Goal: Check status: Check status

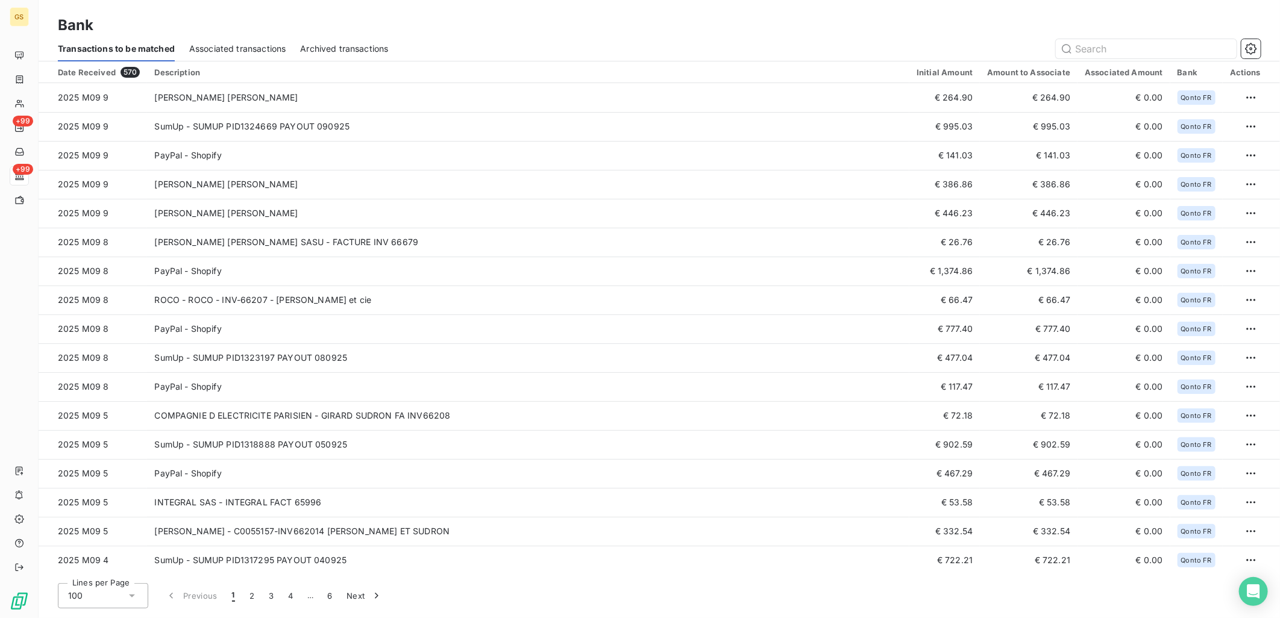
scroll to position [258, 0]
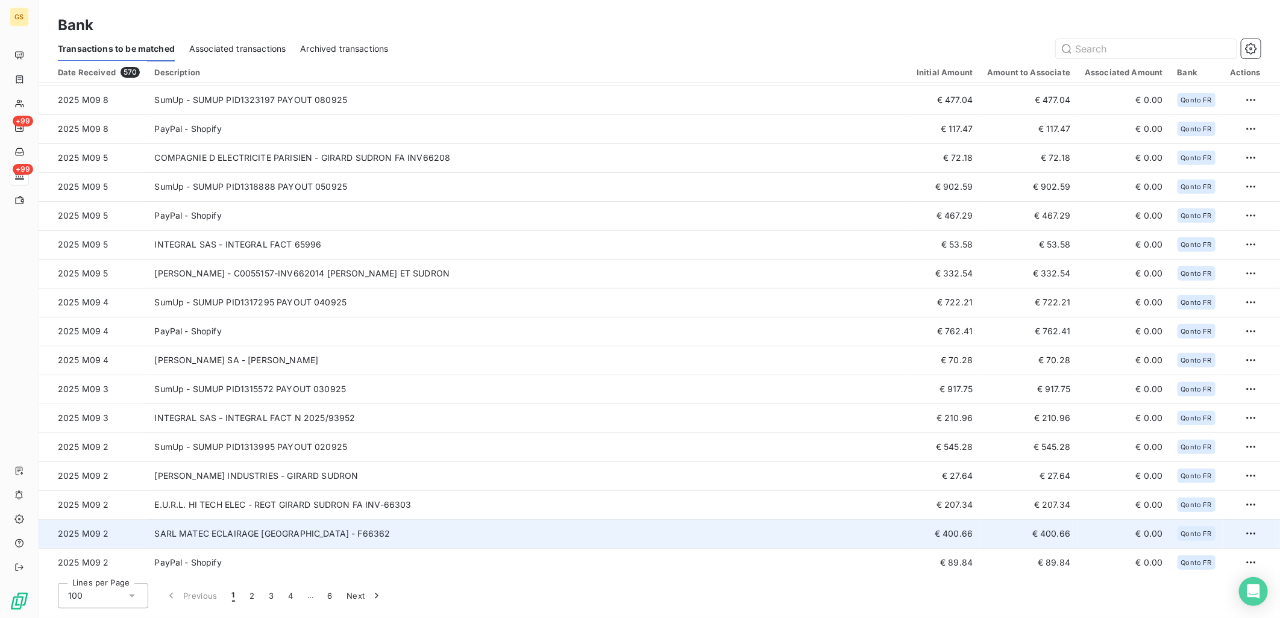
click at [436, 531] on td "SARL MATEC ECLAIRAGE NOUVELLE - GIRARD SUDRON - F66362" at bounding box center [528, 533] width 762 height 29
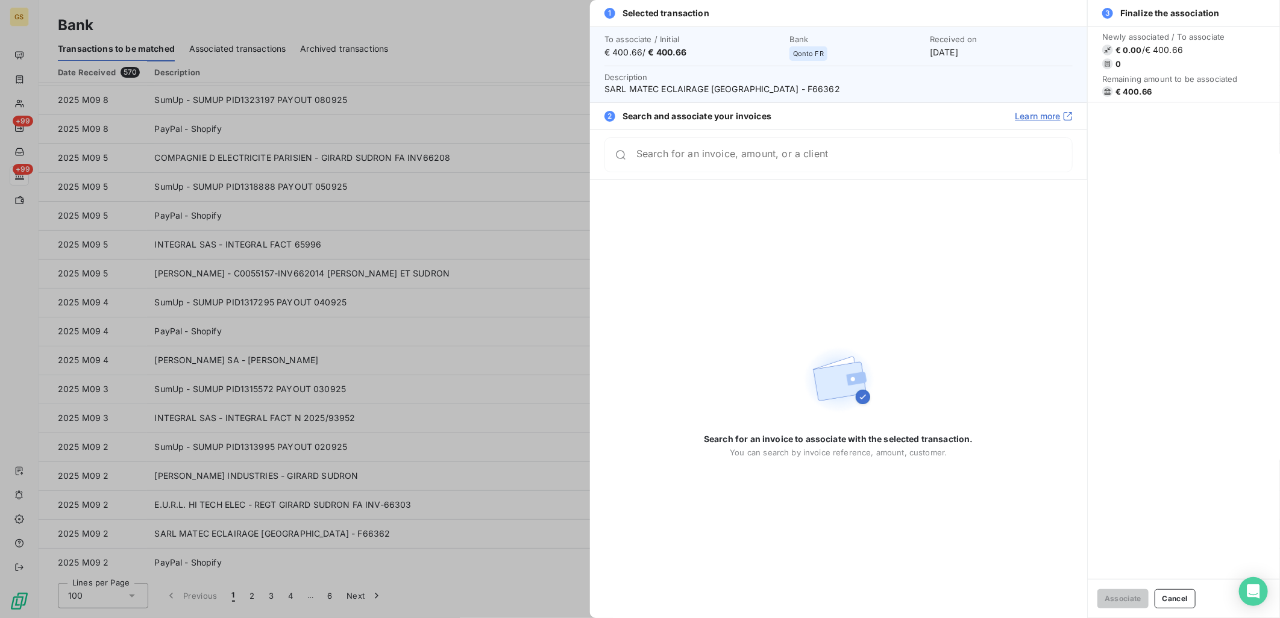
click at [860, 98] on div "To associate / Initial € 400.66 / € 400.66 Bank Qonto FR Received on Sep 2, 202…" at bounding box center [838, 65] width 497 height 76
drag, startPoint x: 880, startPoint y: 87, endPoint x: 841, endPoint y: 96, distance: 39.6
click at [848, 94] on span "SARL MATEC ECLAIRAGE NOUVELLE - GIRARD SUDRON - F66362" at bounding box center [838, 89] width 468 height 12
copy span "66362"
click at [441, 504] on div at bounding box center [640, 309] width 1280 height 618
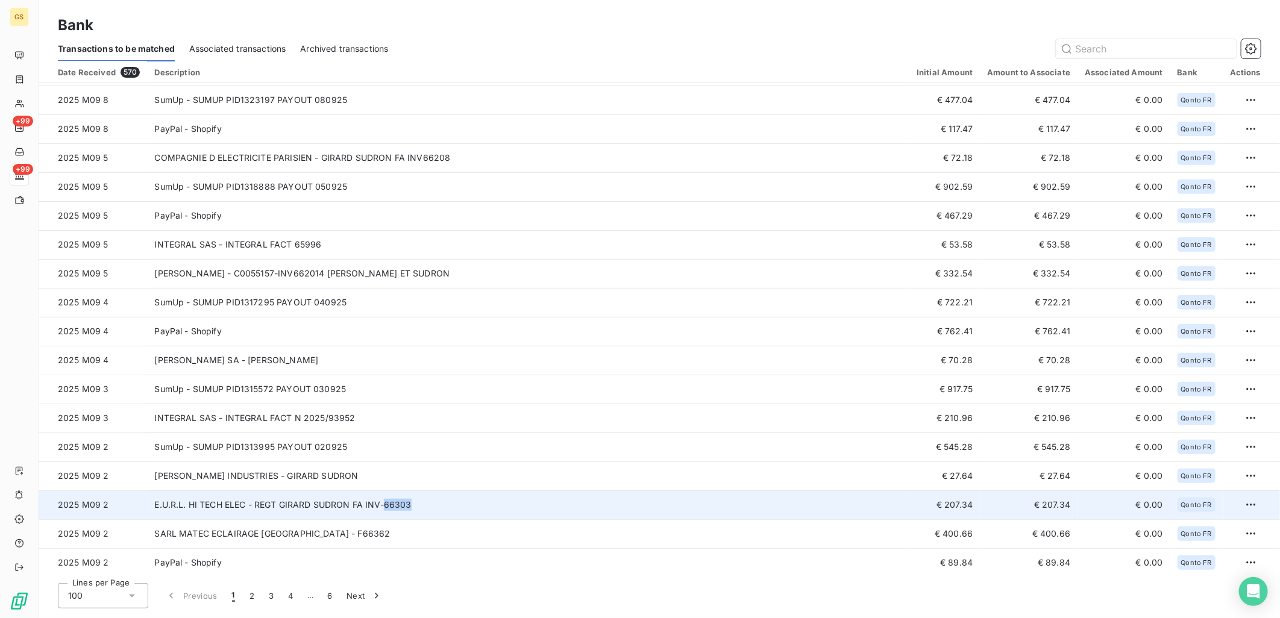
copy td "66303"
drag, startPoint x: 416, startPoint y: 504, endPoint x: 384, endPoint y: 508, distance: 31.5
click at [384, 508] on td "E.U.R.L. HI TECH ELEC - REGT GIRARD SUDRON FA INV-66303" at bounding box center [528, 504] width 762 height 29
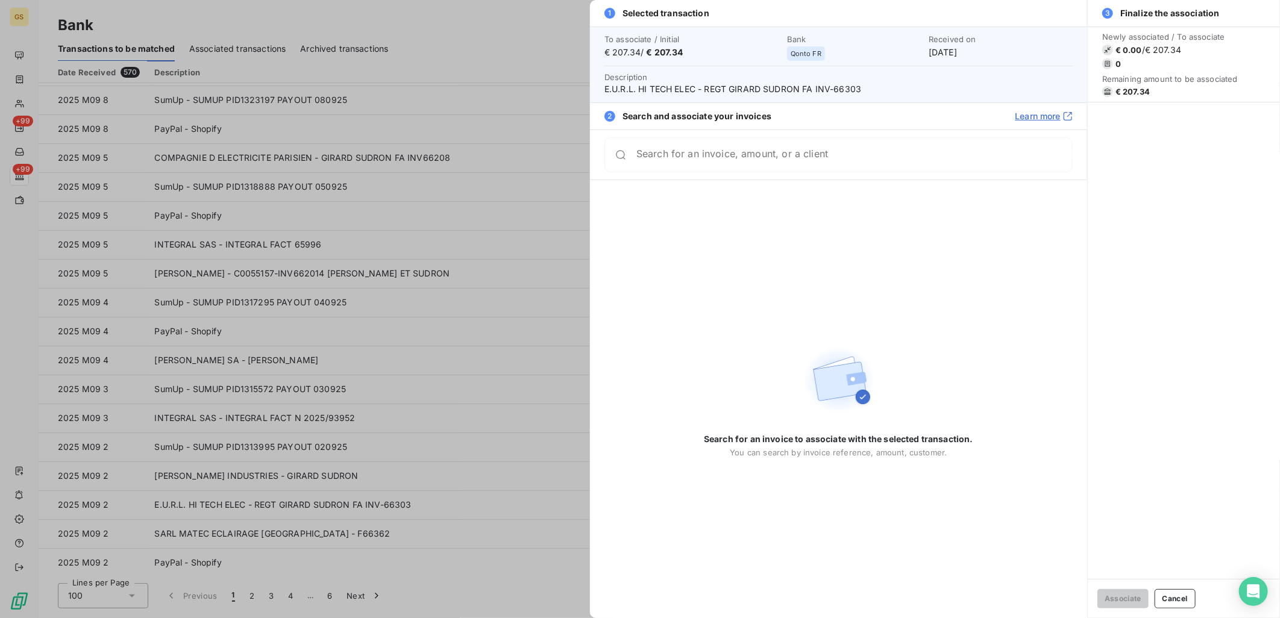
click at [412, 414] on div at bounding box center [640, 309] width 1280 height 618
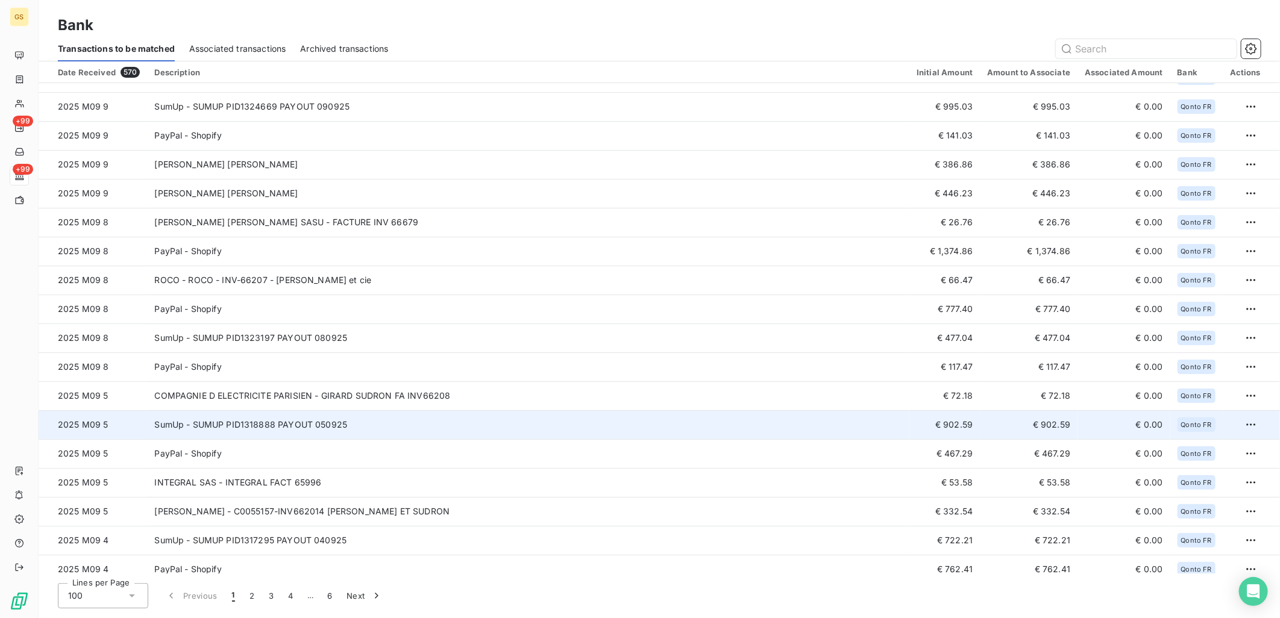
scroll to position [0, 0]
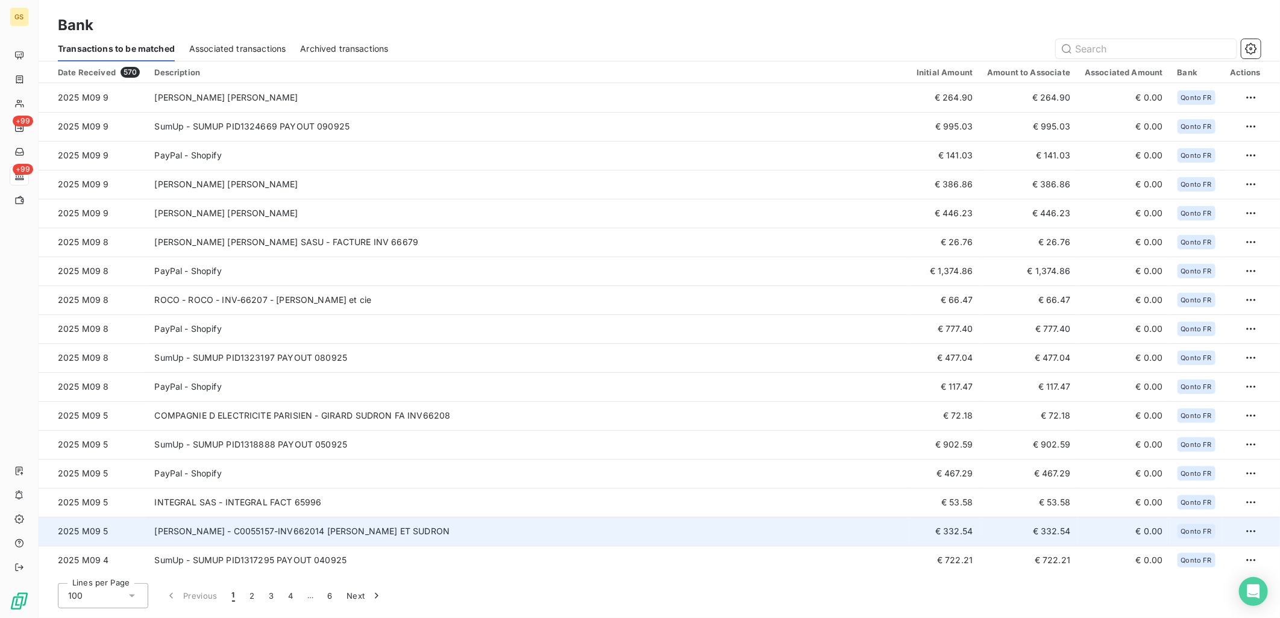
click at [455, 521] on td "MATHIEU LUSTRERI - C0055157-INV662014 GIRARD ET SUDRON" at bounding box center [528, 531] width 762 height 29
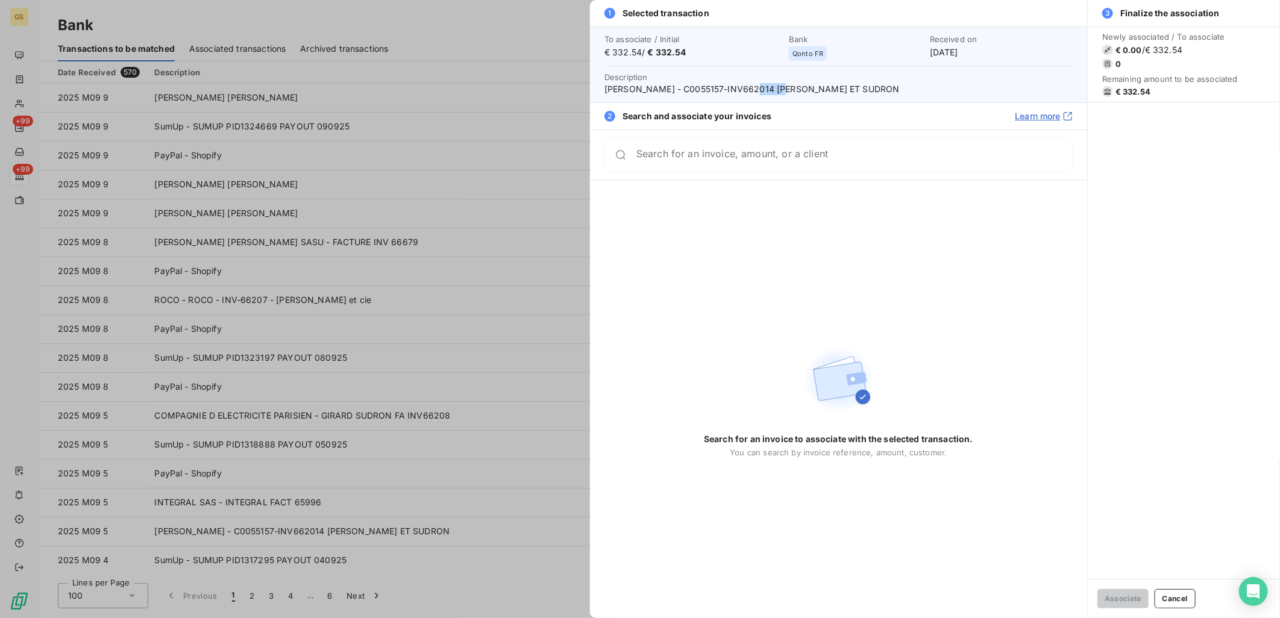
drag, startPoint x: 784, startPoint y: 86, endPoint x: 757, endPoint y: 86, distance: 27.1
click at [757, 86] on span "MATHIEU LUSTRERI - C0055157-INV662014 GIRARD ET SUDRON" at bounding box center [838, 89] width 468 height 12
copy span "662014"
click at [722, 87] on span "MATHIEU LUSTRERI - C0055157-INV662014 GIRARD ET SUDRON" at bounding box center [838, 89] width 468 height 12
click at [721, 87] on span "MATHIEU LUSTRERI - C0055157-INV662014 GIRARD ET SUDRON" at bounding box center [838, 89] width 468 height 12
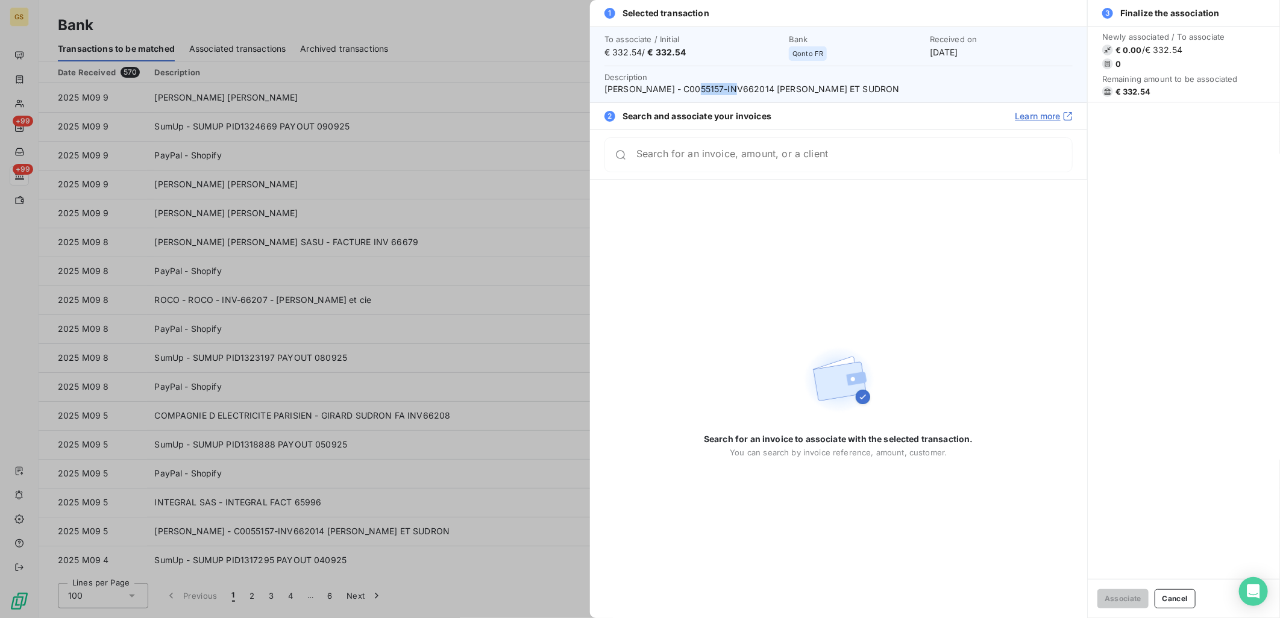
copy span "C0055157"
click at [629, 86] on span "MATHIEU LUSTRERI - C0055157-INV662014 GIRARD ET SUDRON" at bounding box center [838, 89] width 468 height 12
drag, startPoint x: 604, startPoint y: 92, endPoint x: 641, endPoint y: 87, distance: 37.0
click at [641, 87] on div "To associate / Initial € 332.54 / € 332.54 Bank Qonto FR Received on Sep 5, 202…" at bounding box center [838, 65] width 497 height 76
copy span "MATHIEU"
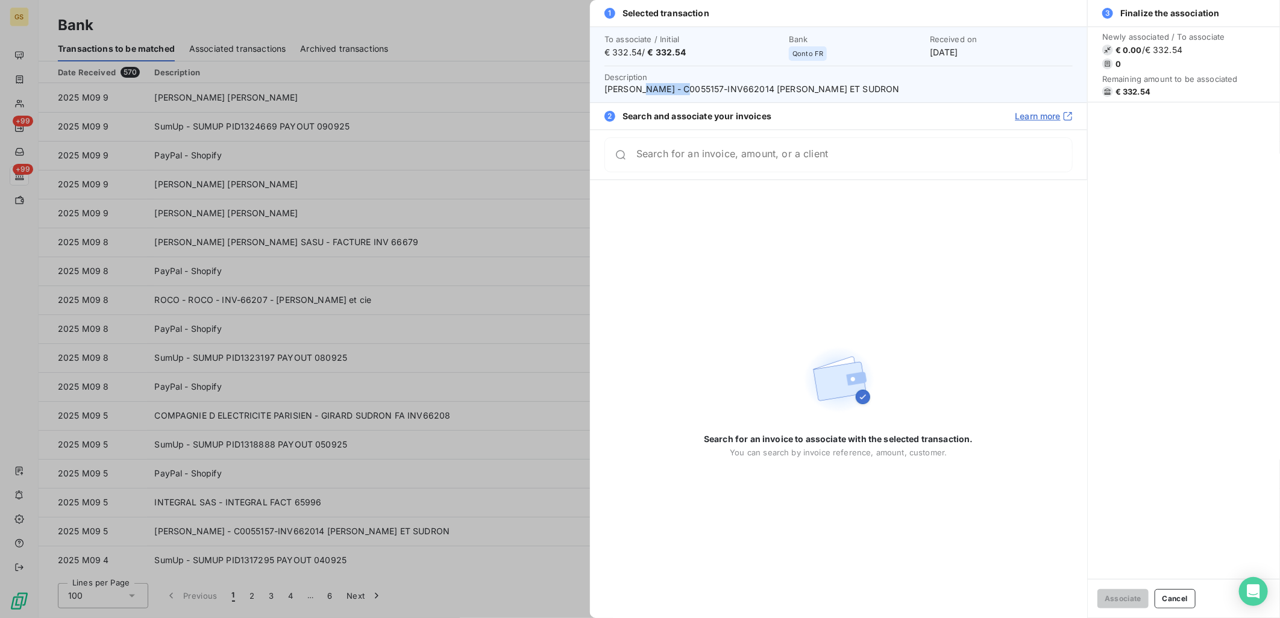
drag, startPoint x: 689, startPoint y: 87, endPoint x: 645, endPoint y: 83, distance: 44.2
click at [645, 83] on span "MATHIEU LUSTRERI - C0055157-INV662014 GIRARD ET SUDRON" at bounding box center [838, 89] width 468 height 12
copy span "LUSTRERI"
drag, startPoint x: 637, startPoint y: 90, endPoint x: 616, endPoint y: 89, distance: 20.5
click at [636, 90] on span "MATHIEU LUSTRERI - C0055157-INV662014 GIRARD ET SUDRON" at bounding box center [838, 89] width 468 height 12
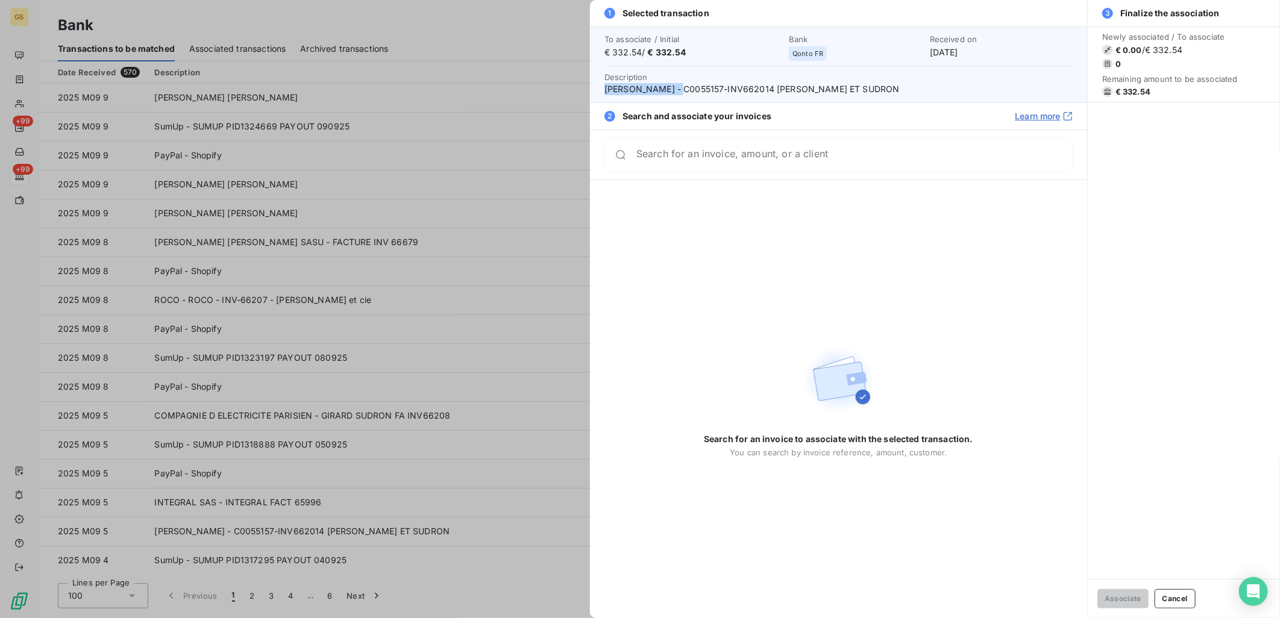
drag, startPoint x: 604, startPoint y: 85, endPoint x: 685, endPoint y: 88, distance: 81.4
click at [685, 88] on div "To associate / Initial € 332.54 / € 332.54 Bank Qonto FR Received on Sep 5, 202…" at bounding box center [838, 65] width 497 height 76
copy span "MATHIEU LUSTRERI"
click at [512, 314] on div at bounding box center [640, 309] width 1280 height 618
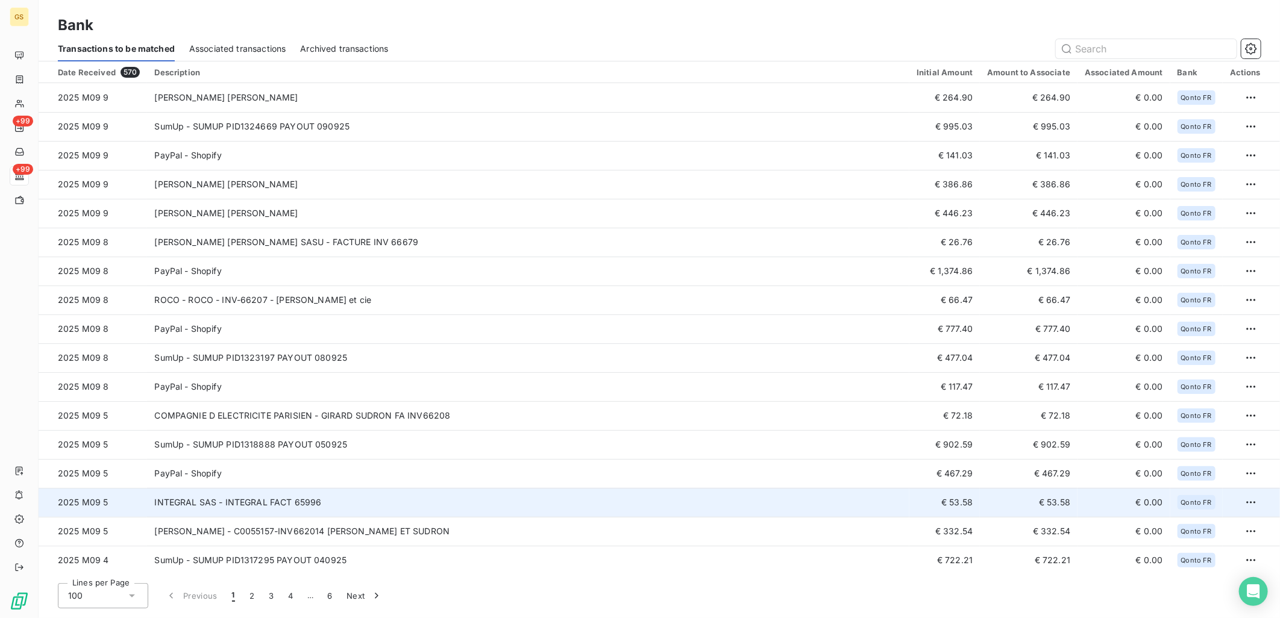
click at [422, 504] on td "INTEGRAL SAS - INTEGRAL FACT 65996" at bounding box center [528, 502] width 762 height 29
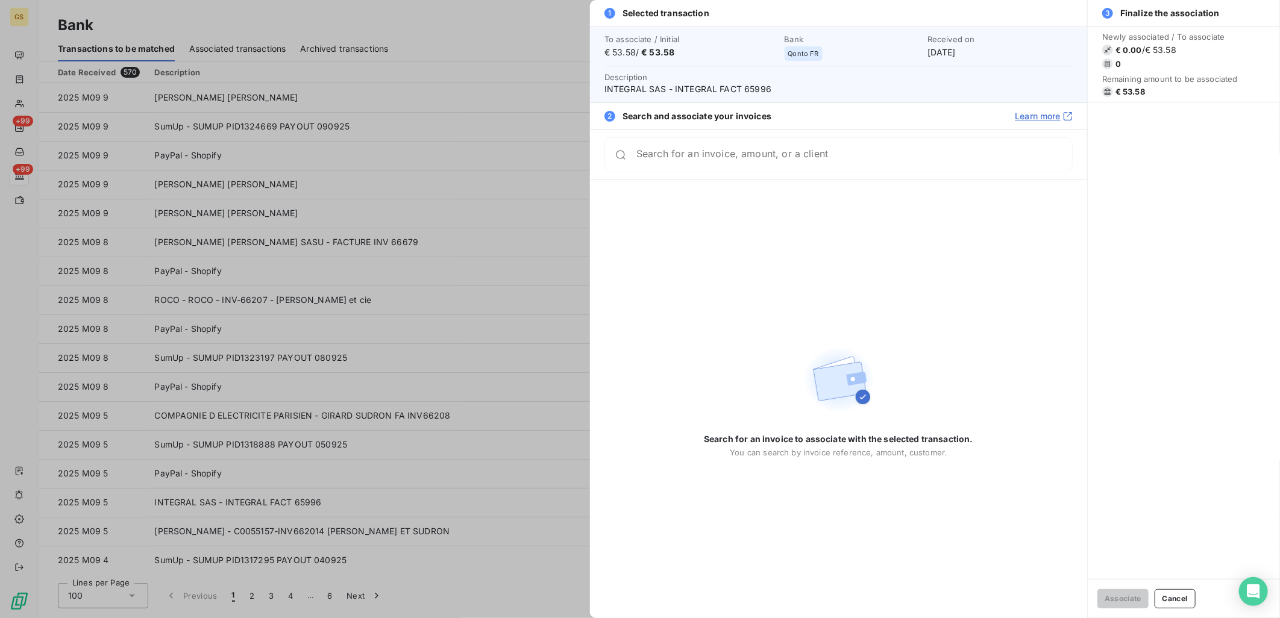
click at [751, 86] on span "INTEGRAL SAS - INTEGRAL FACT 65996" at bounding box center [838, 89] width 468 height 12
copy span "65996"
click at [531, 337] on div at bounding box center [640, 309] width 1280 height 618
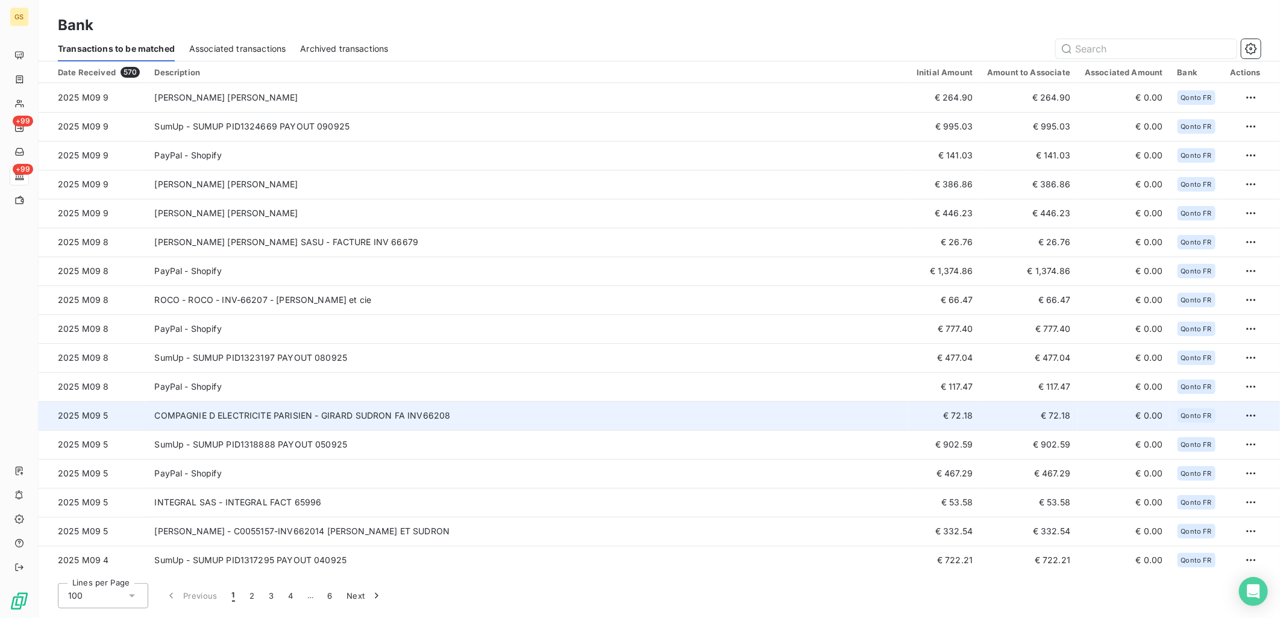
click at [484, 418] on td "COMPAGNIE D ELECTRICITE PARISIEN - GIRARD SUDRON FA INV66208" at bounding box center [528, 415] width 762 height 29
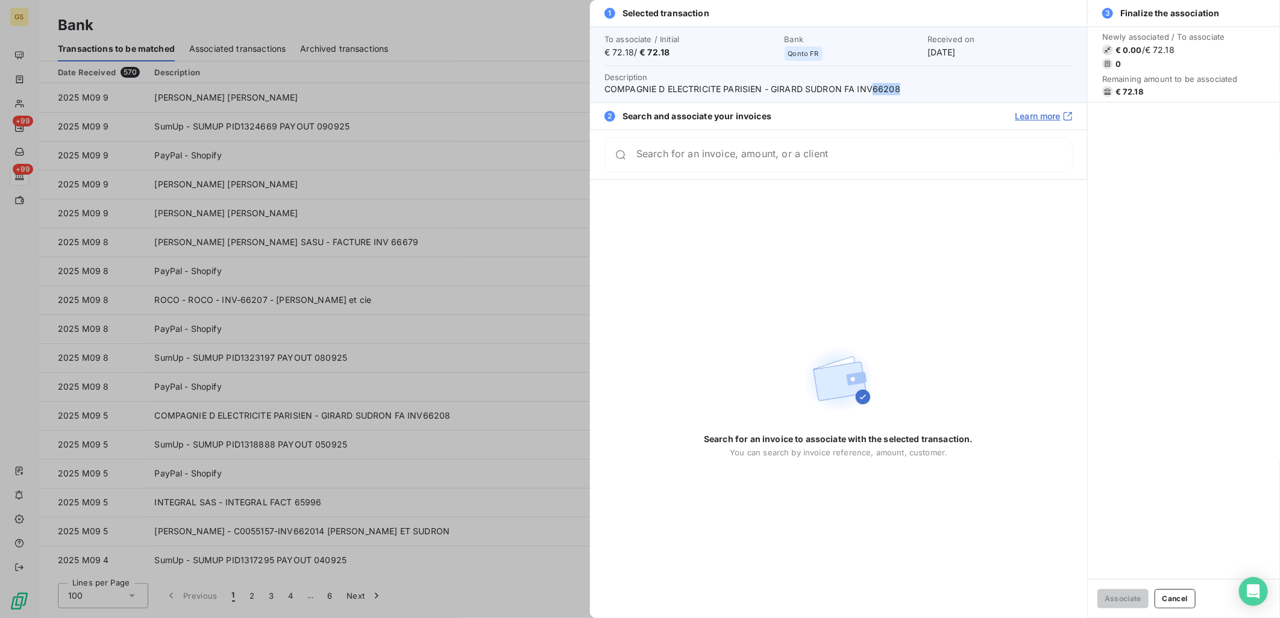
drag, startPoint x: 907, startPoint y: 89, endPoint x: 870, endPoint y: 92, distance: 37.5
click at [870, 92] on span "COMPAGNIE D ELECTRICITE PARISIEN - GIRARD SUDRON FA INV66208" at bounding box center [838, 89] width 468 height 12
copy span "66208"
click at [461, 378] on div at bounding box center [640, 309] width 1280 height 618
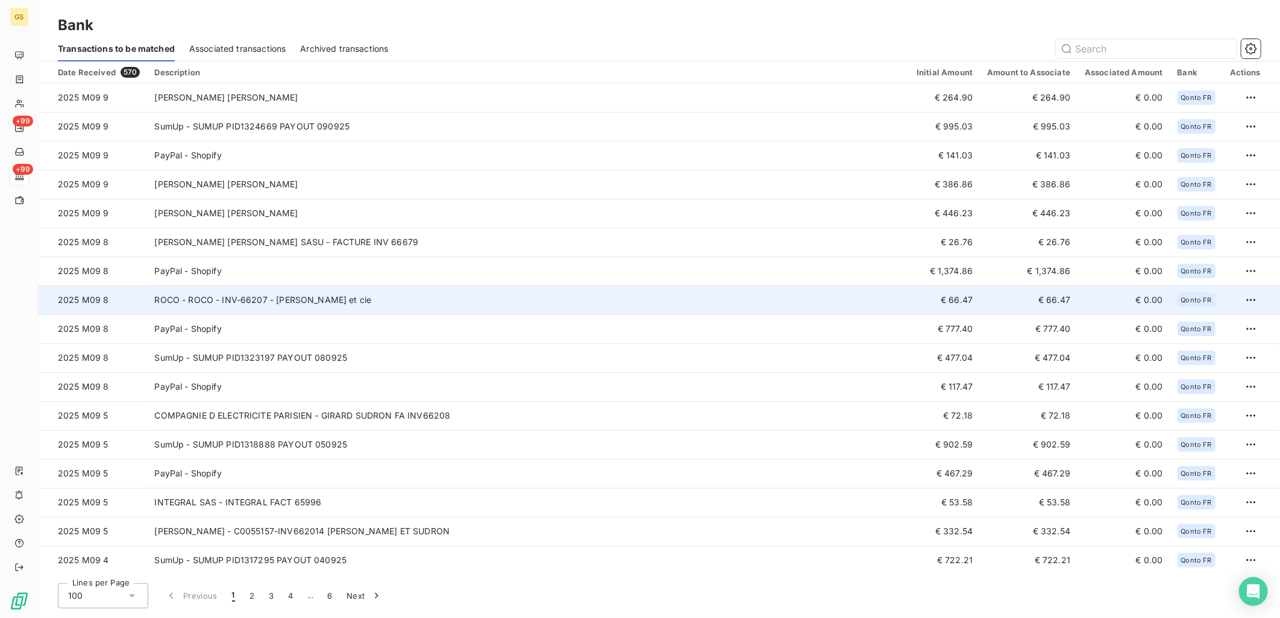
click at [600, 296] on td "ROCO - ROCO - INV-66207 - girard sudron et cie" at bounding box center [528, 300] width 762 height 29
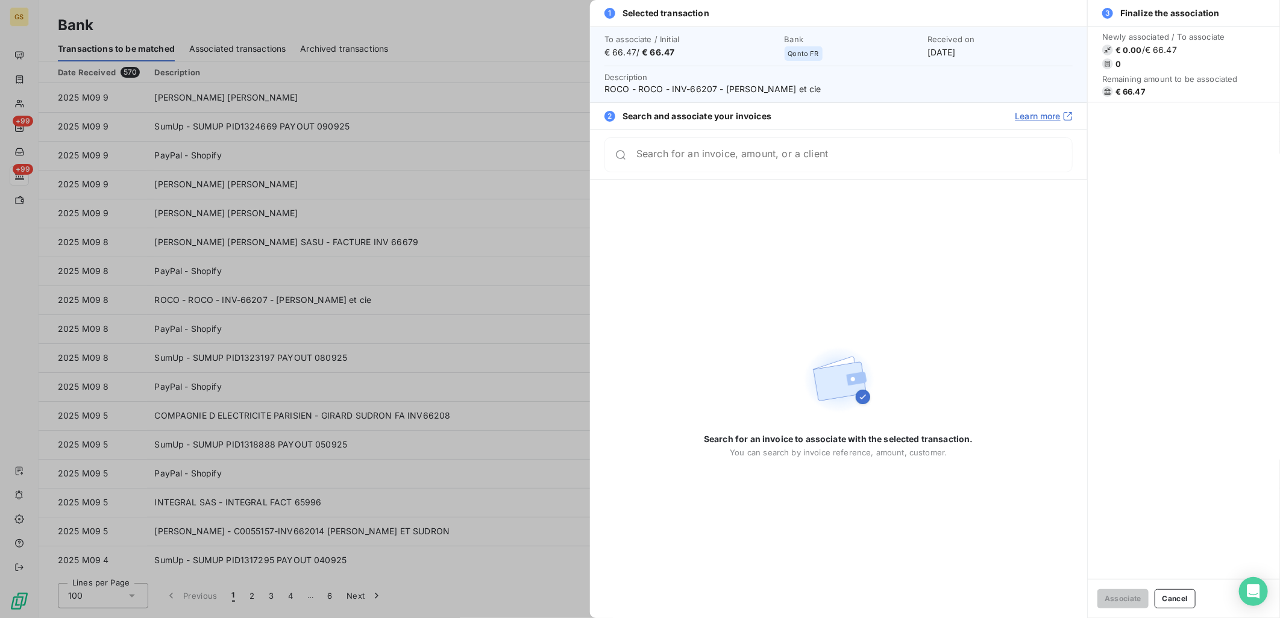
click at [714, 82] on span "Description ROCO - ROCO - INV-66207 - girard sudron et cie" at bounding box center [838, 83] width 468 height 24
click at [709, 85] on span "ROCO - ROCO - INV-66207 - girard sudron et cie" at bounding box center [838, 89] width 468 height 12
drag, startPoint x: 709, startPoint y: 85, endPoint x: 708, endPoint y: 105, distance: 19.9
click at [709, 85] on span "ROCO - ROCO - INV-66207 - girard sudron et cie" at bounding box center [838, 89] width 468 height 12
copy span "66207"
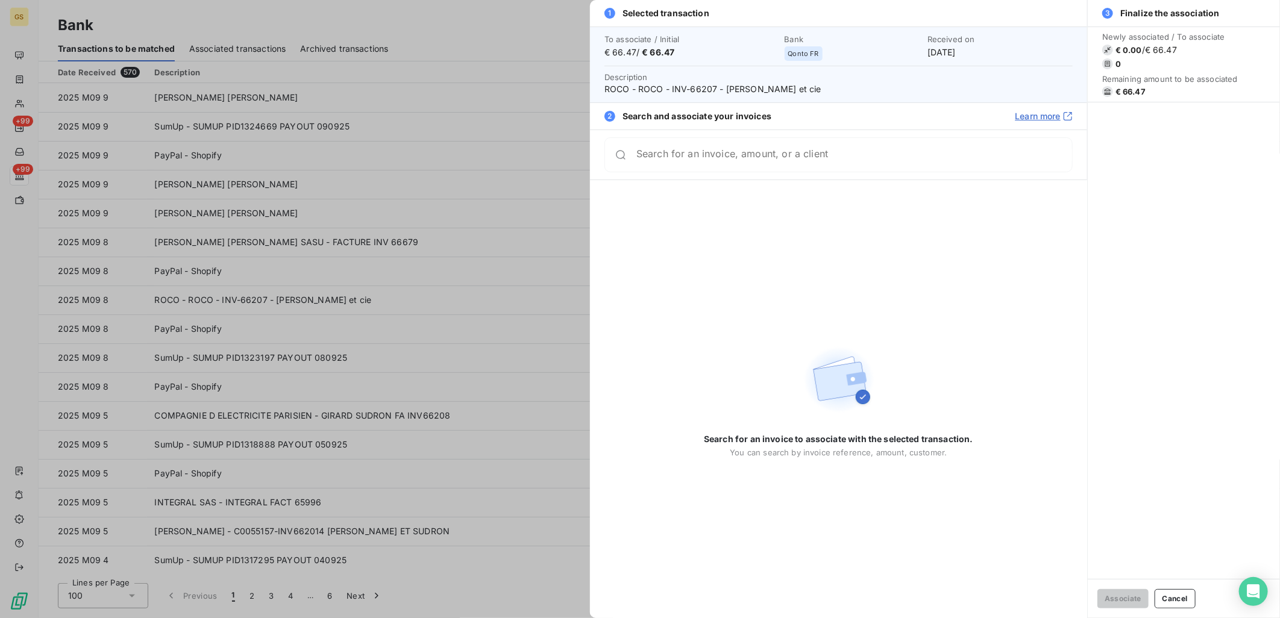
click at [459, 304] on div at bounding box center [640, 309] width 1280 height 618
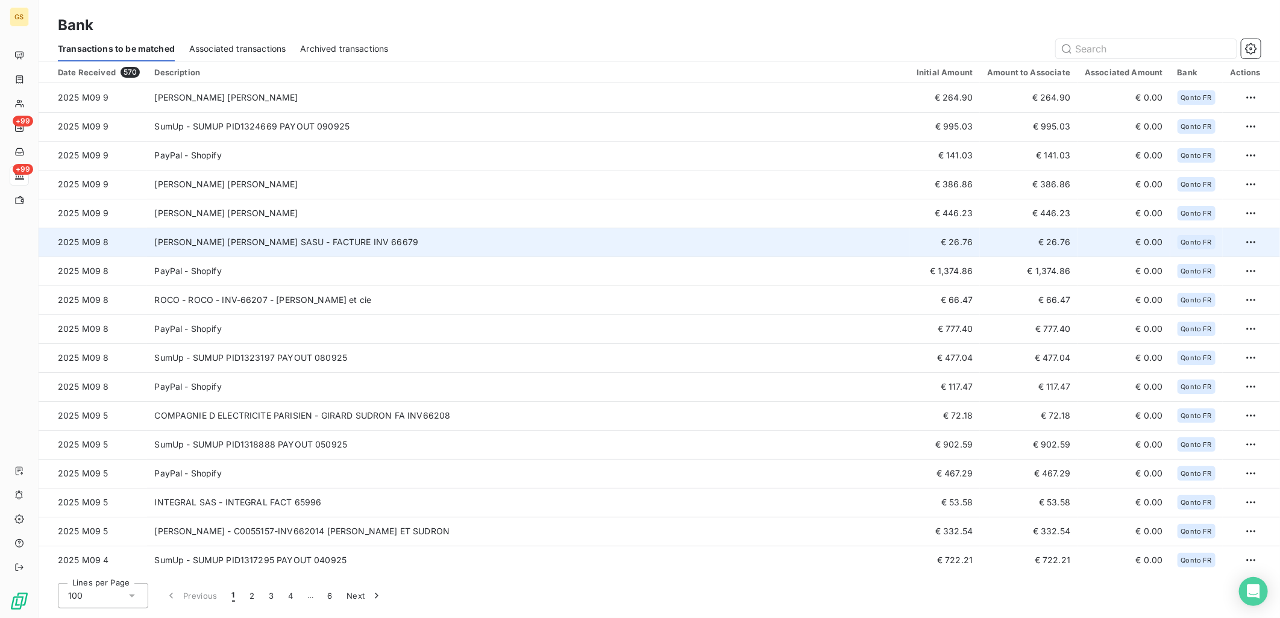
click at [431, 242] on td "MOLIN CORVO SASU - FACTURE INV 66679" at bounding box center [528, 242] width 762 height 29
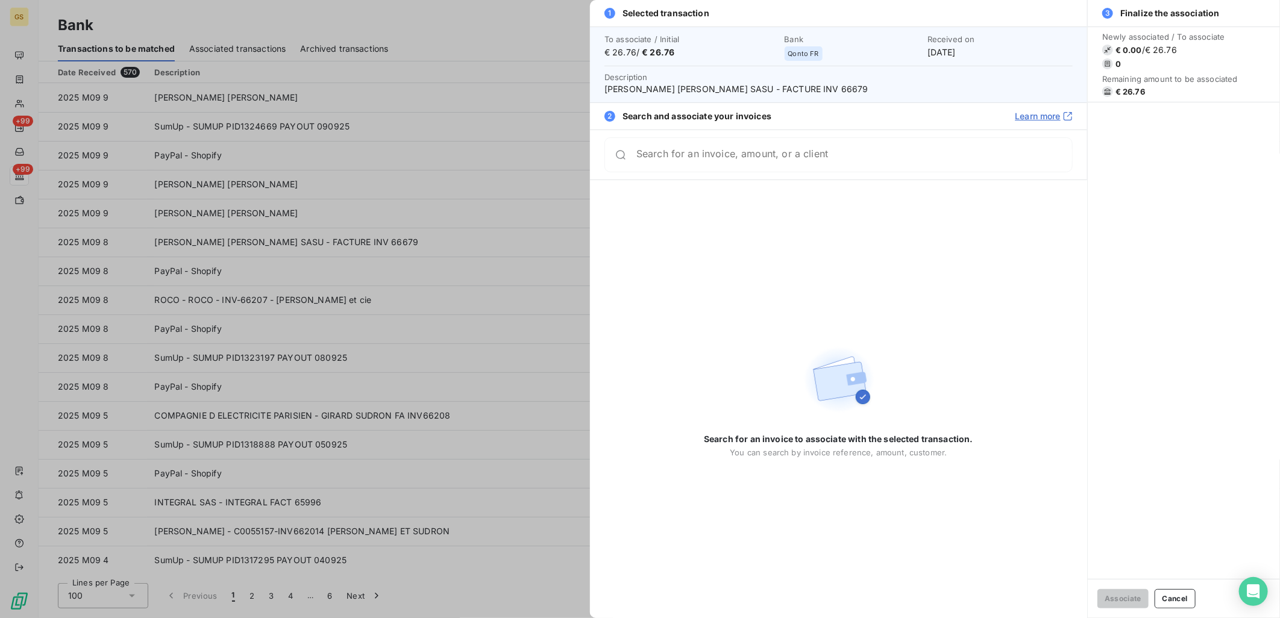
click at [766, 89] on span "MOLIN CORVO SASU - FACTURE INV 66679" at bounding box center [838, 89] width 468 height 12
click at [480, 278] on div at bounding box center [640, 309] width 1280 height 618
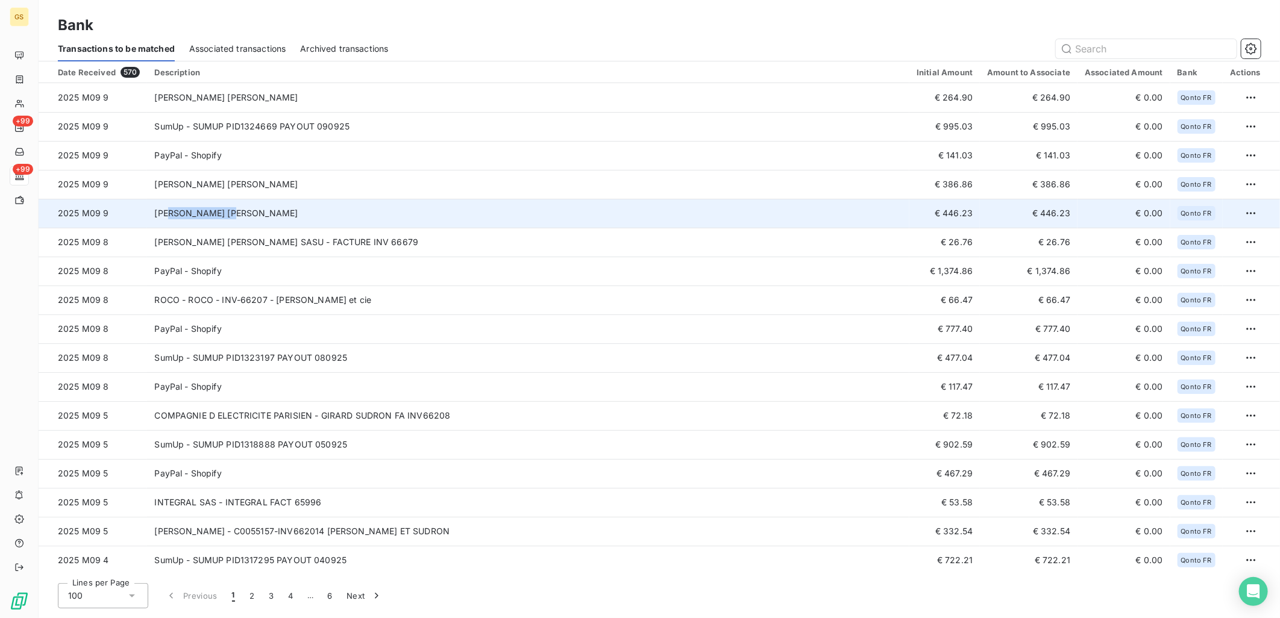
drag, startPoint x: 237, startPoint y: 213, endPoint x: 166, endPoint y: 221, distance: 72.1
click at [166, 221] on td "M. MORGE MATHIEU" at bounding box center [528, 213] width 762 height 29
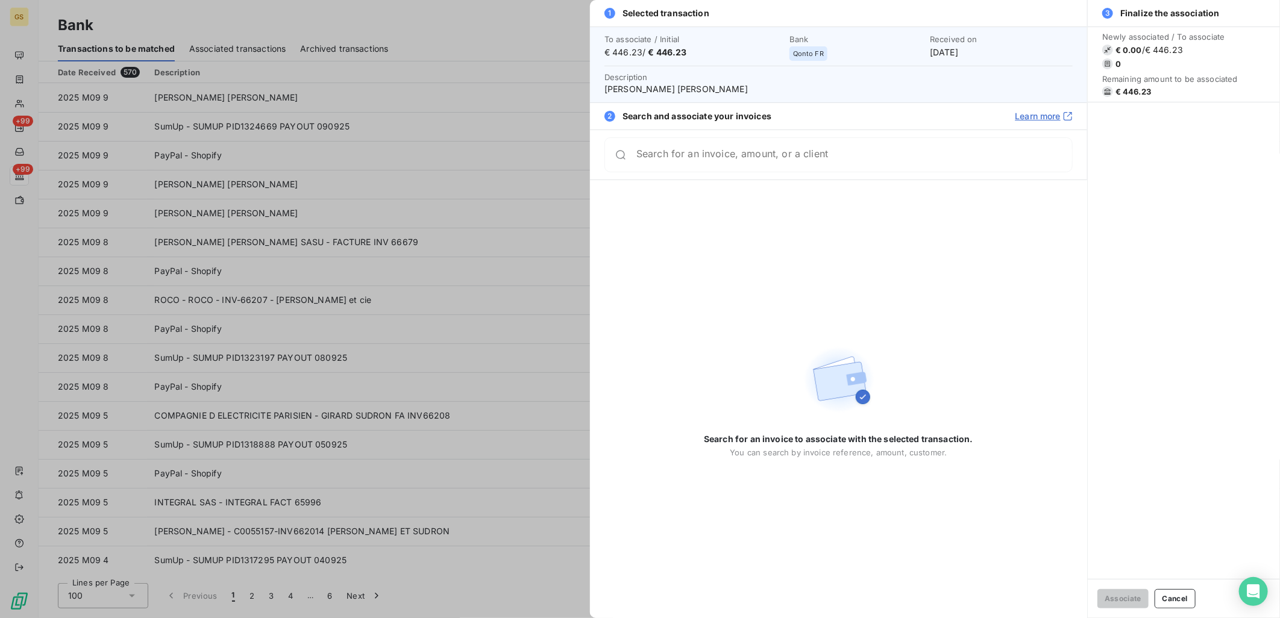
click at [392, 258] on div at bounding box center [640, 309] width 1280 height 618
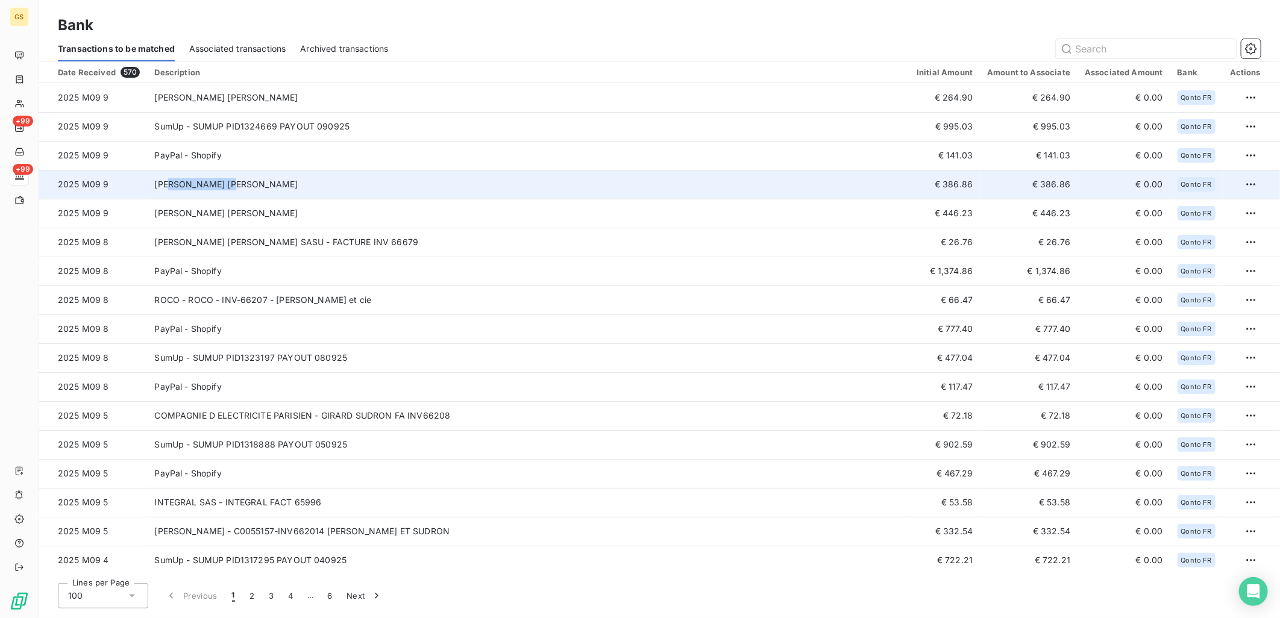
drag, startPoint x: 245, startPoint y: 184, endPoint x: 167, endPoint y: 187, distance: 77.8
click at [167, 187] on td "M. MORGE MATHIEU" at bounding box center [528, 184] width 762 height 29
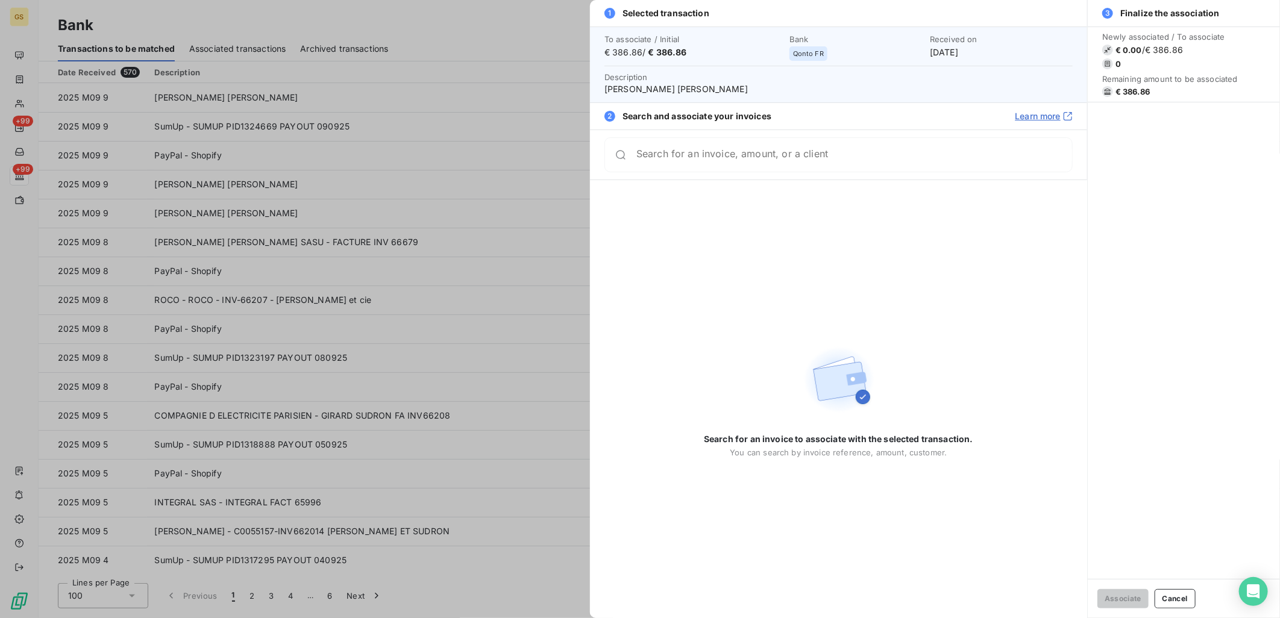
click at [431, 160] on div at bounding box center [640, 309] width 1280 height 618
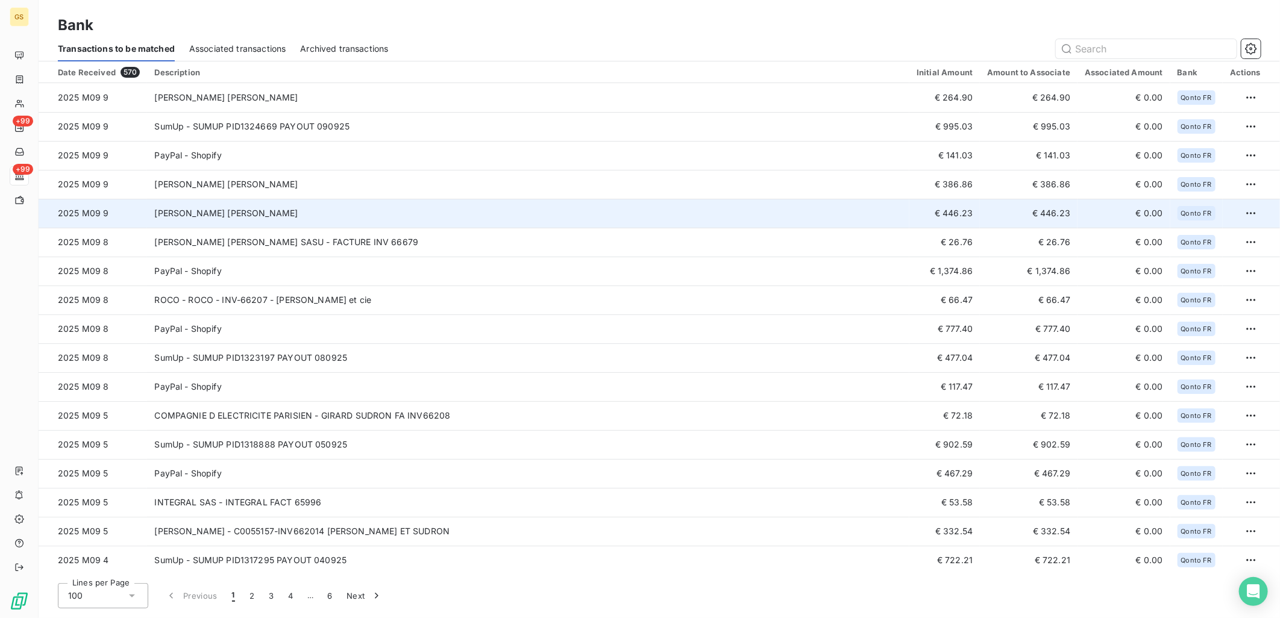
click at [419, 205] on td "M. MORGE MATHIEU" at bounding box center [528, 213] width 762 height 29
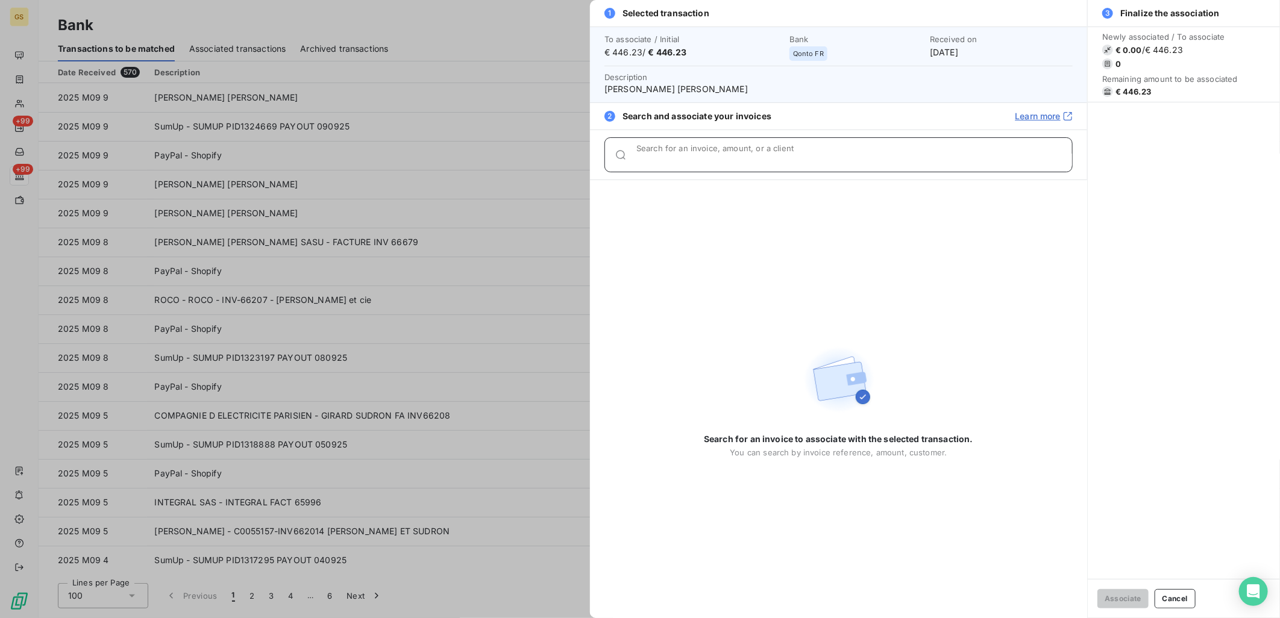
click at [736, 157] on input "Search for an invoice, amount, or a client" at bounding box center [854, 160] width 436 height 12
paste input "INV-66235"
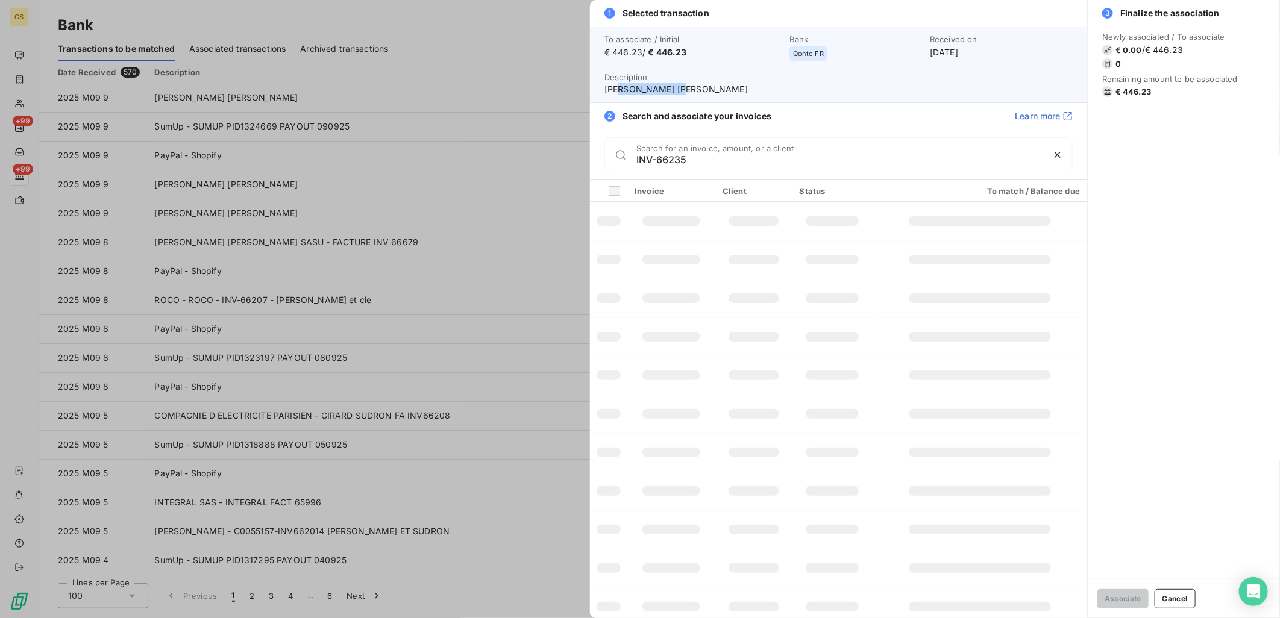
click at [618, 93] on span "M. MORGE MATHIEU" at bounding box center [838, 89] width 468 height 12
drag, startPoint x: 618, startPoint y: 93, endPoint x: 591, endPoint y: 155, distance: 67.5
click at [591, 155] on div "INV-66235 Search for an invoice, amount, or a client" at bounding box center [838, 155] width 497 height 50
paste input "[PERSON_NAME]"
type input "[PERSON_NAME]"
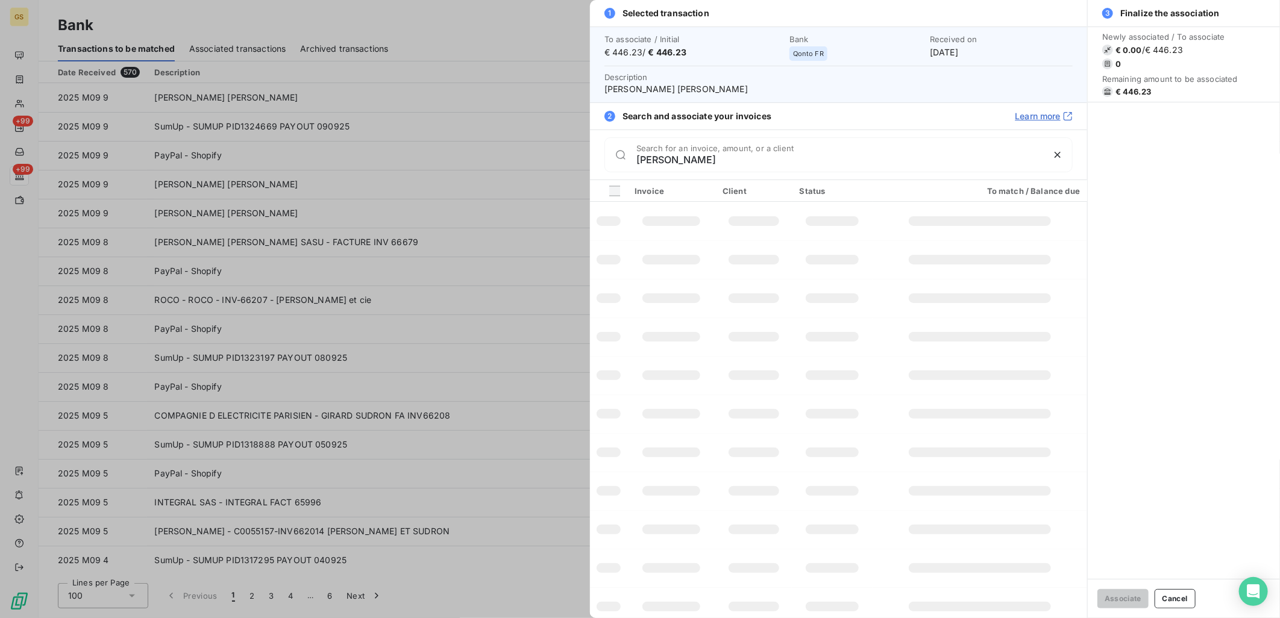
click at [806, 454] on div at bounding box center [832, 453] width 53 height 10
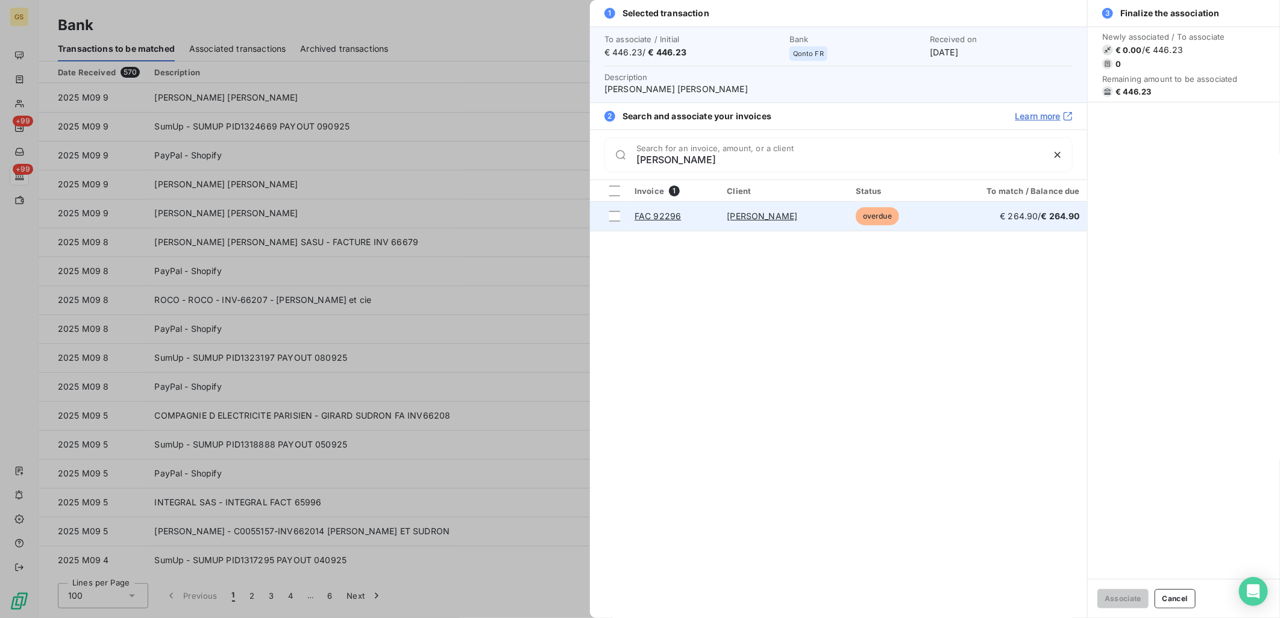
click at [764, 215] on link "[PERSON_NAME]" at bounding box center [762, 216] width 70 height 10
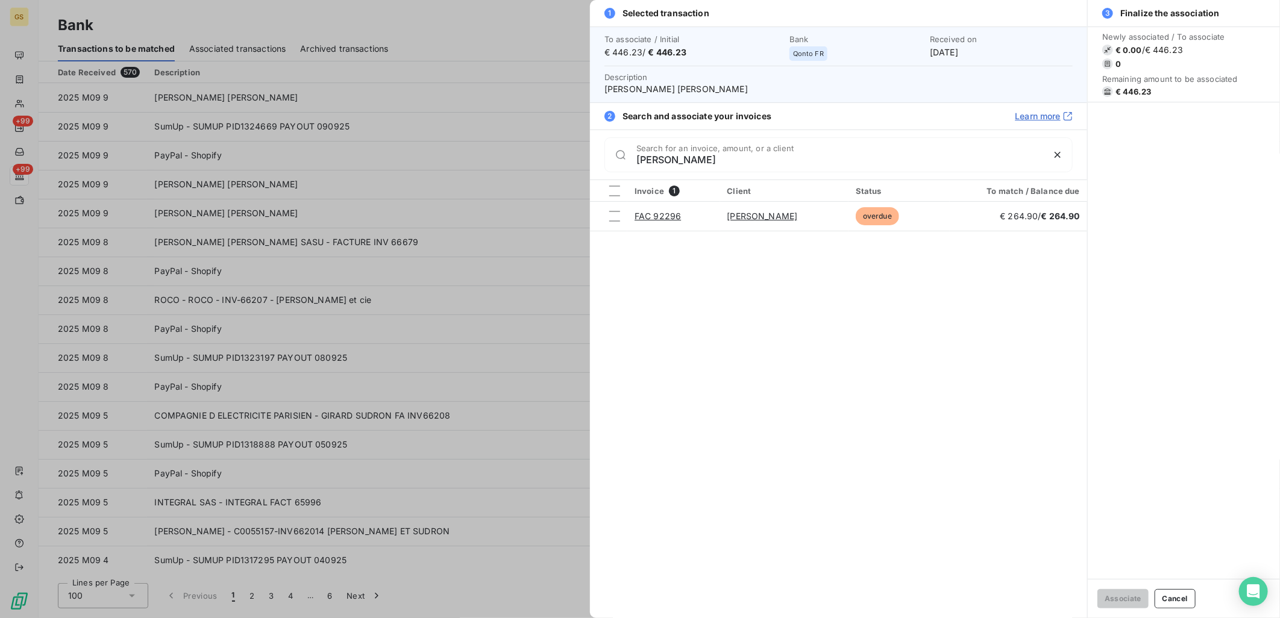
click at [422, 254] on div at bounding box center [640, 309] width 1280 height 618
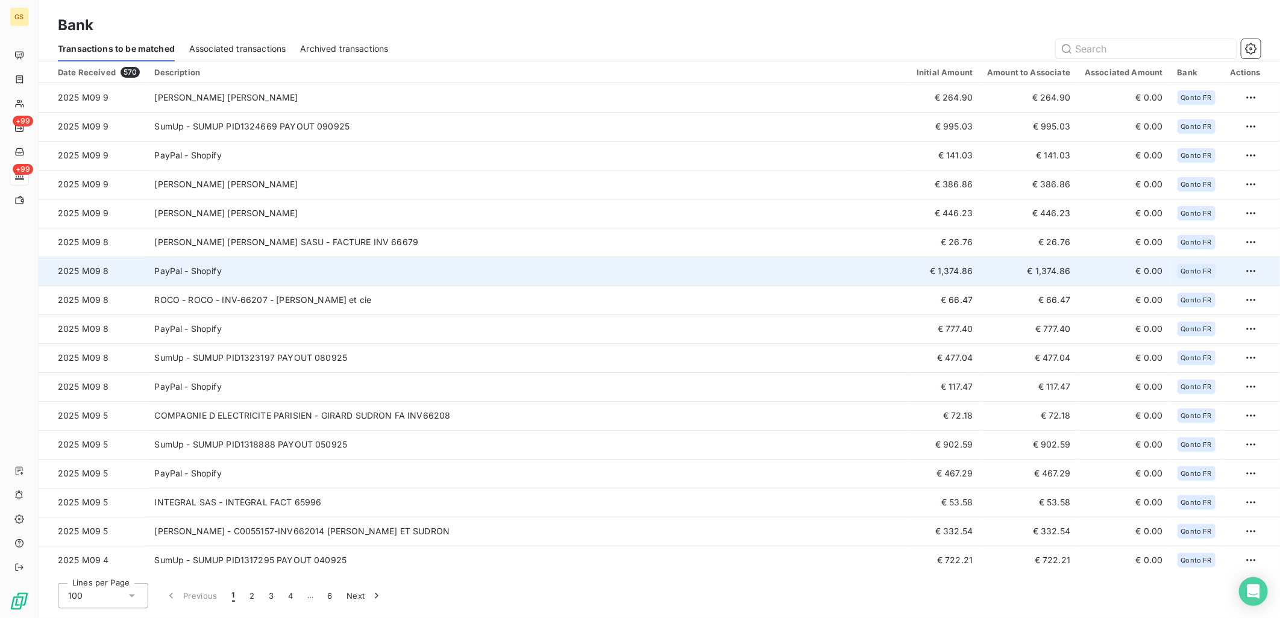
click at [464, 269] on td "PayPal - Shopify" at bounding box center [528, 271] width 762 height 29
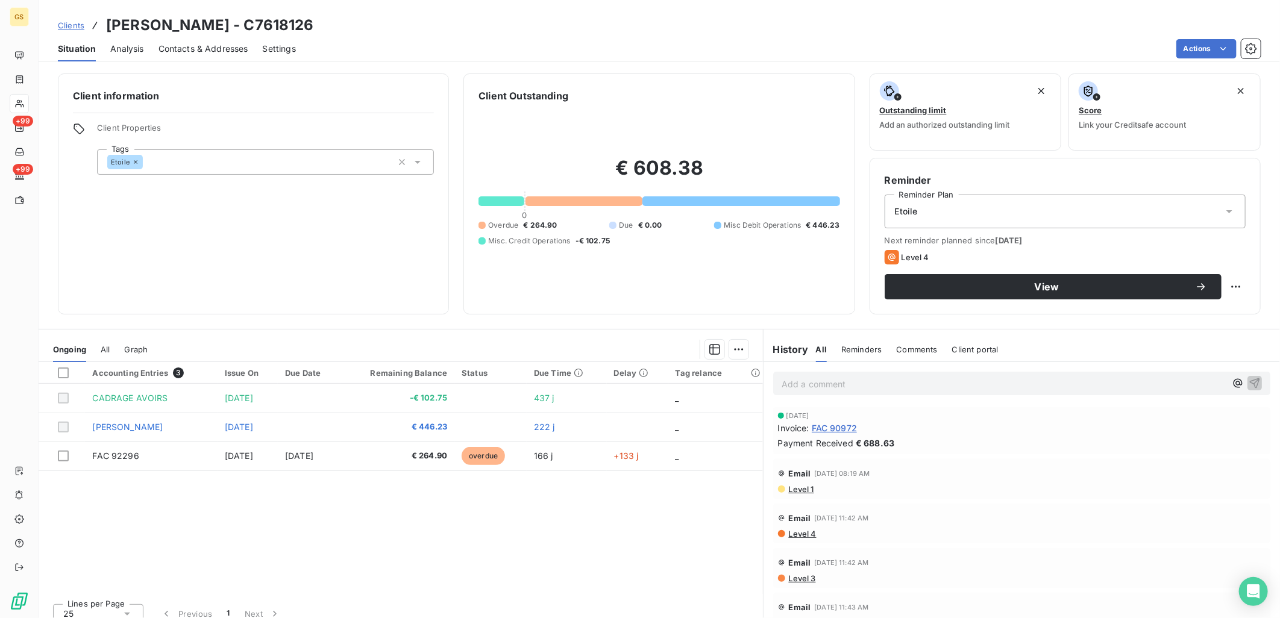
click at [109, 354] on div "All" at bounding box center [105, 349] width 9 height 25
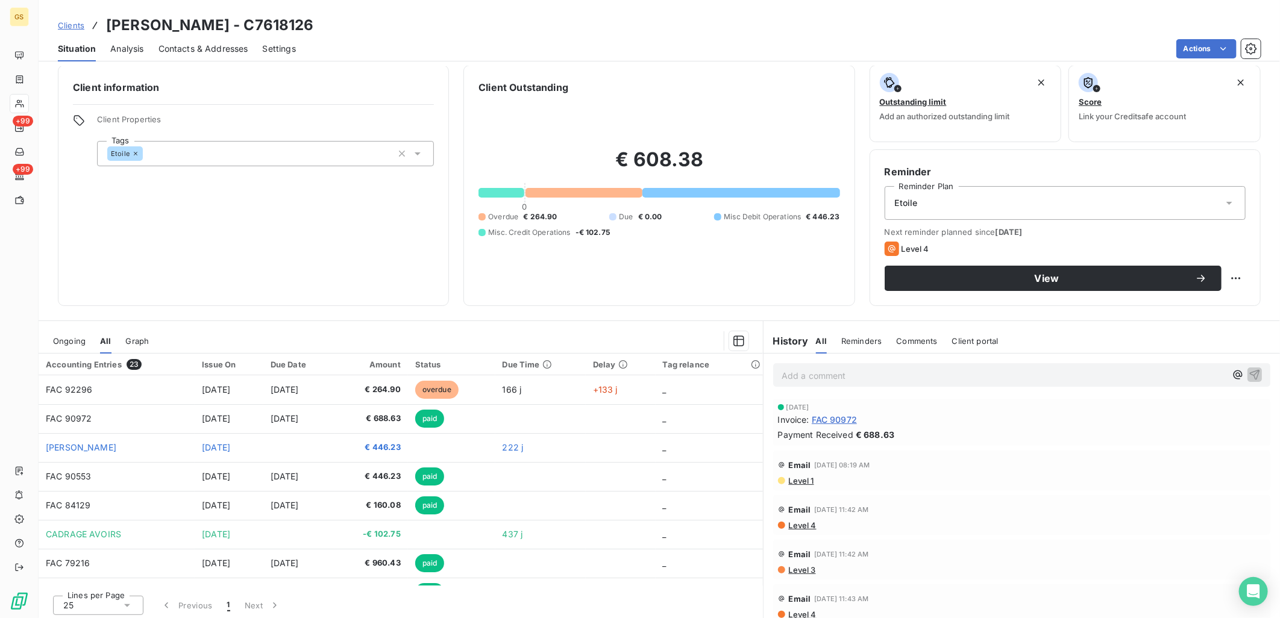
scroll to position [11, 0]
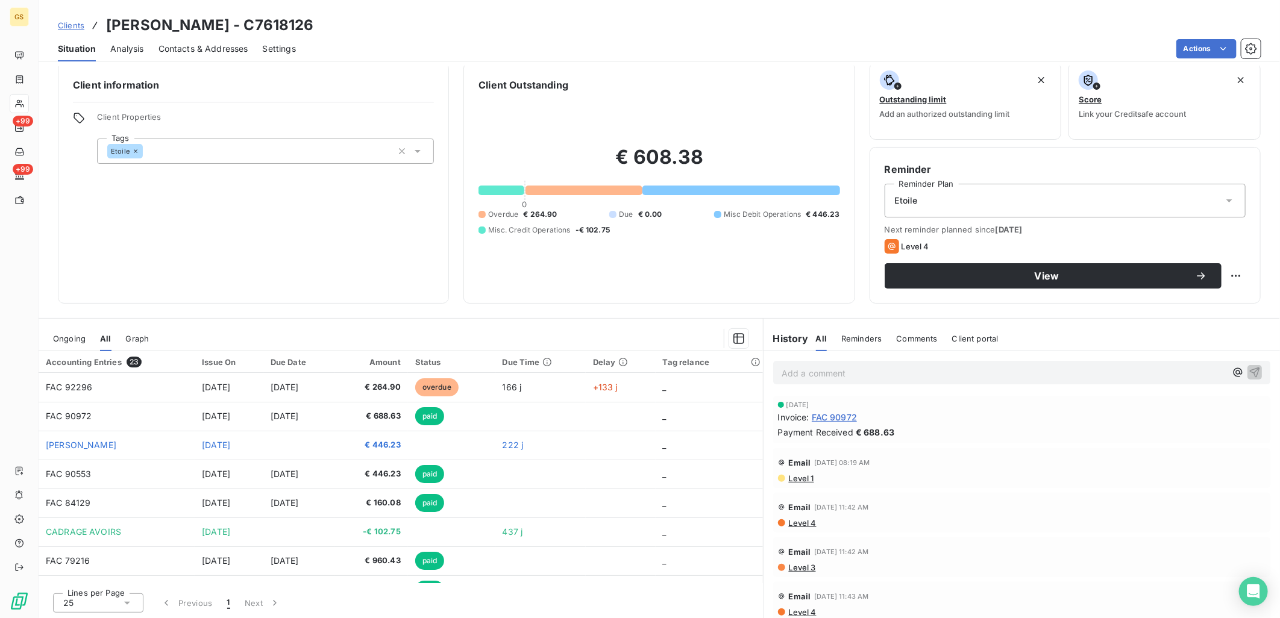
click at [63, 345] on div "Ongoing" at bounding box center [69, 338] width 33 height 25
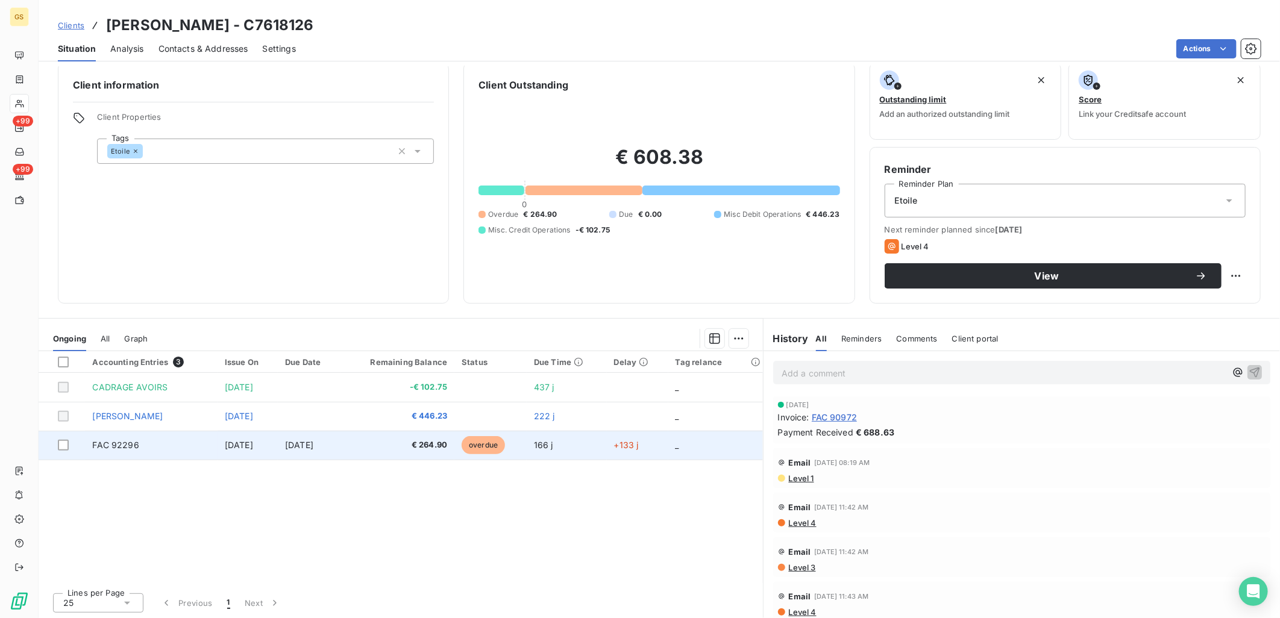
click at [447, 449] on span "€ 264.90" at bounding box center [397, 445] width 99 height 12
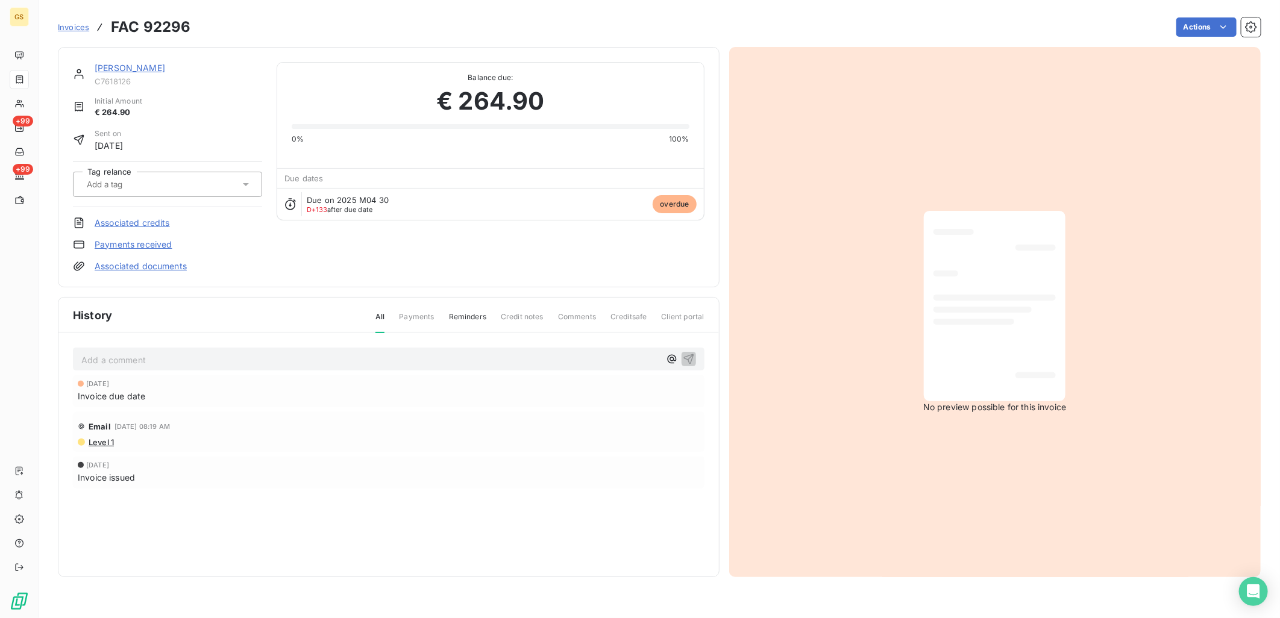
click at [163, 247] on link "Payments received" at bounding box center [134, 245] width 78 height 12
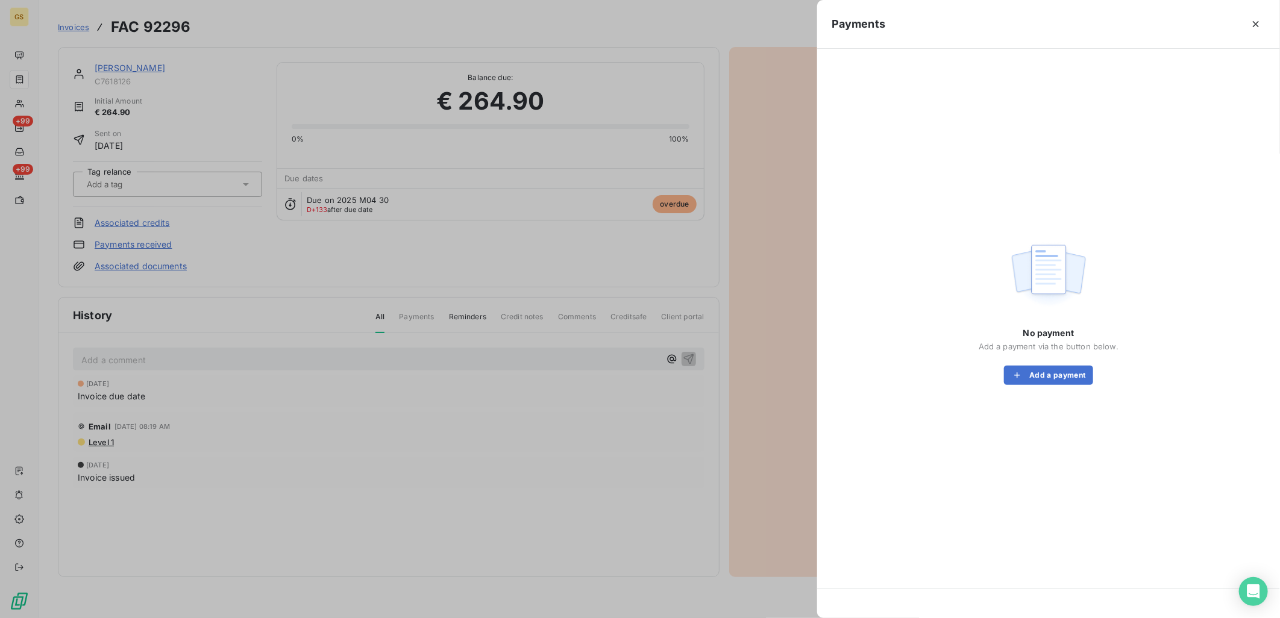
click at [1054, 386] on div "No payment Add a payment via the button below. Add a payment" at bounding box center [1049, 311] width 434 height 497
click at [1055, 375] on button "Add a payment" at bounding box center [1048, 375] width 89 height 19
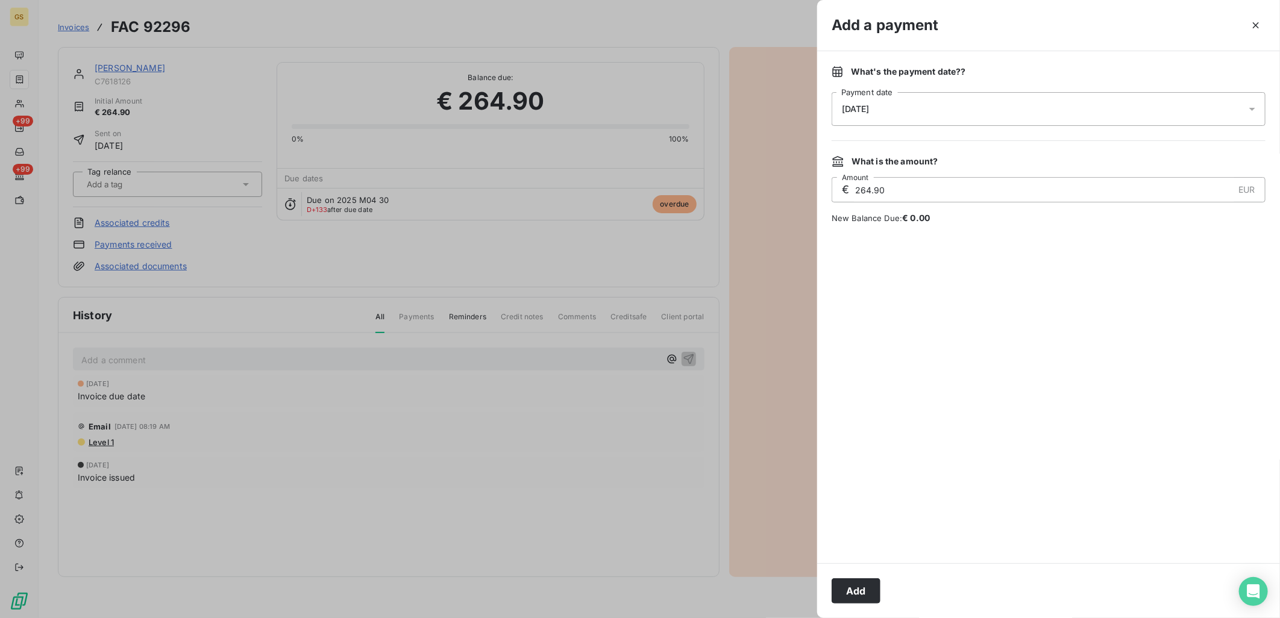
click at [944, 113] on div "[DATE]" at bounding box center [1049, 109] width 434 height 34
click at [894, 237] on button "9" at bounding box center [891, 233] width 24 height 24
click at [1170, 251] on div at bounding box center [1049, 394] width 434 height 310
click at [878, 580] on button "Add" at bounding box center [856, 590] width 49 height 25
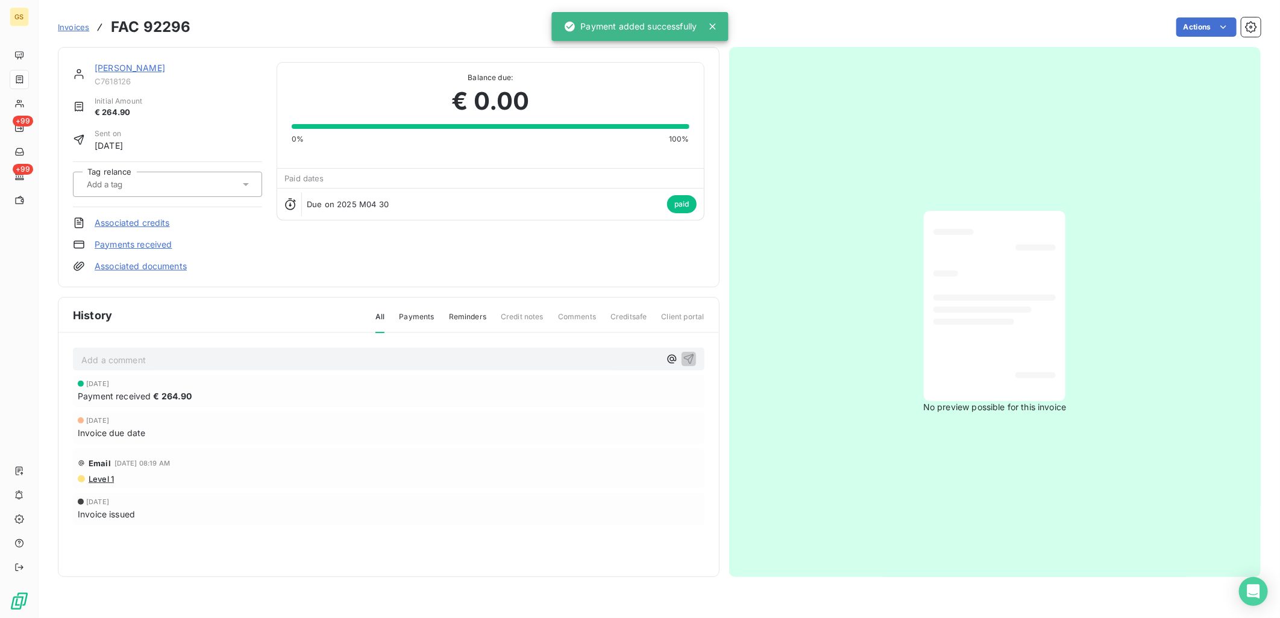
click at [149, 68] on link "[PERSON_NAME]" at bounding box center [130, 68] width 70 height 10
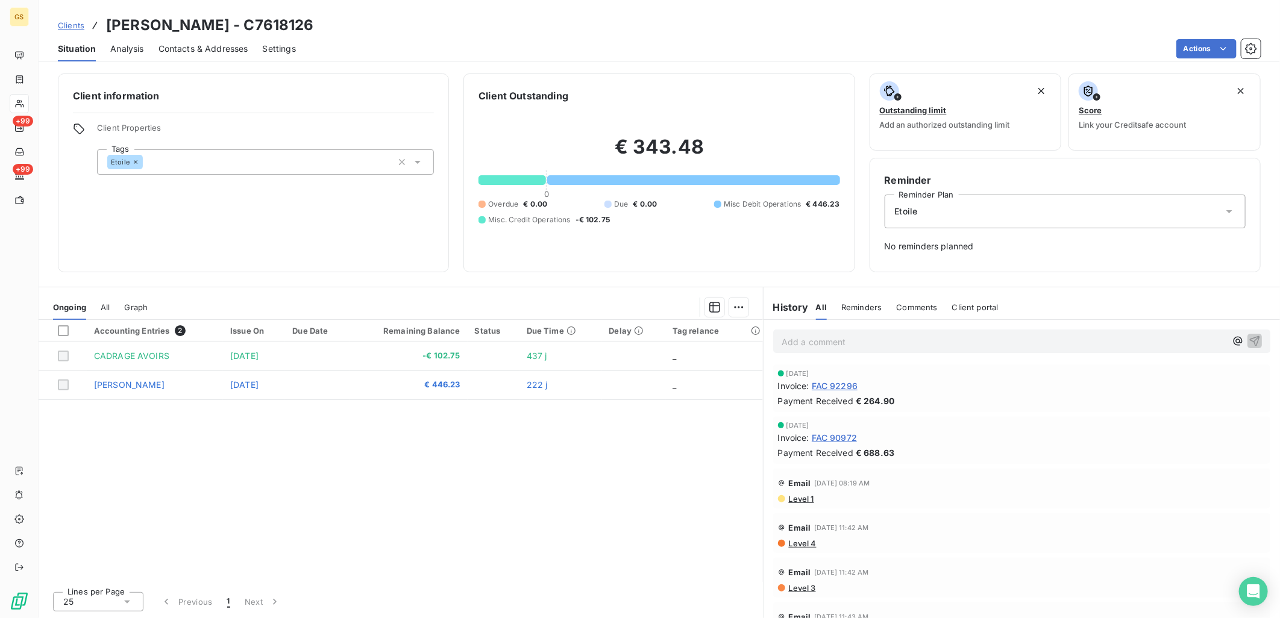
drag, startPoint x: 99, startPoint y: 308, endPoint x: 106, endPoint y: 308, distance: 6.6
click at [101, 308] on div "Ongoing All Graph" at bounding box center [401, 307] width 724 height 25
click at [107, 308] on span "All" at bounding box center [105, 307] width 9 height 10
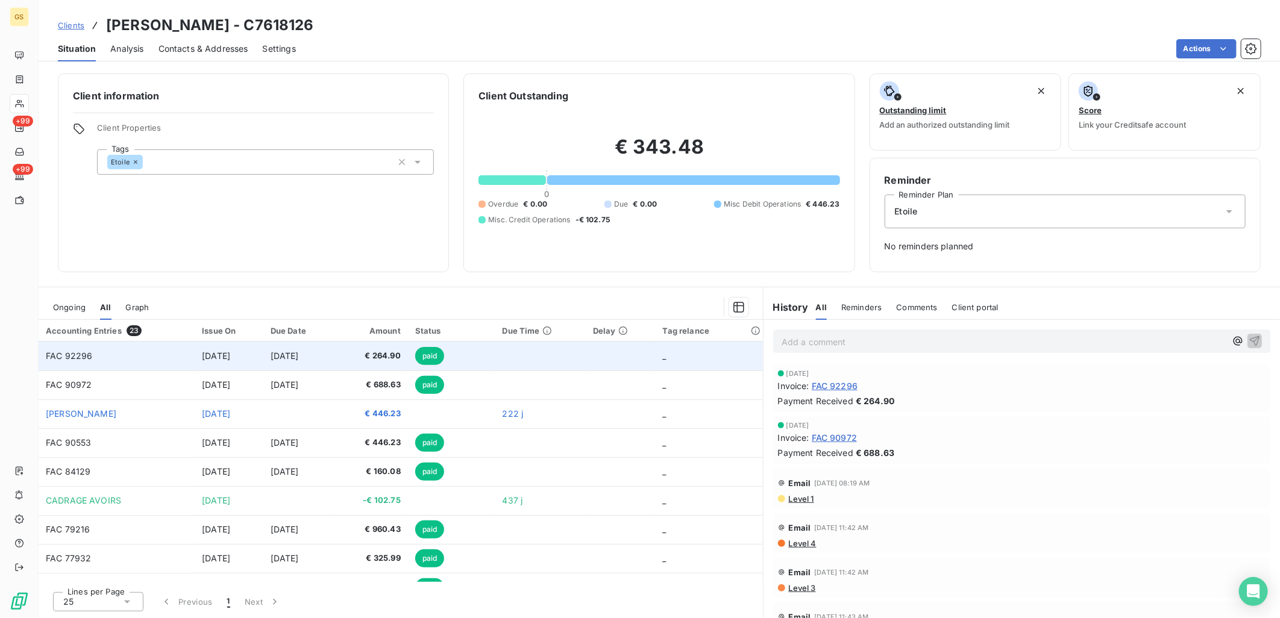
click at [111, 354] on td "FAC 92296" at bounding box center [117, 356] width 156 height 29
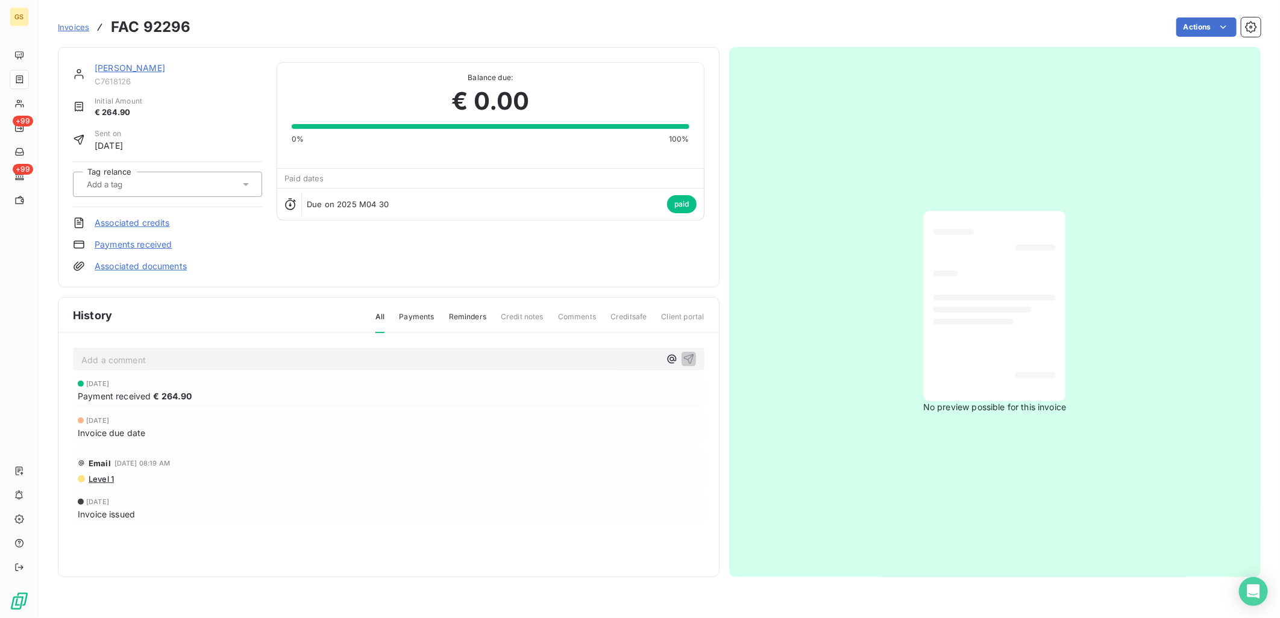
click at [161, 33] on h3 "FAC 92296" at bounding box center [151, 27] width 80 height 22
copy h3 "92296"
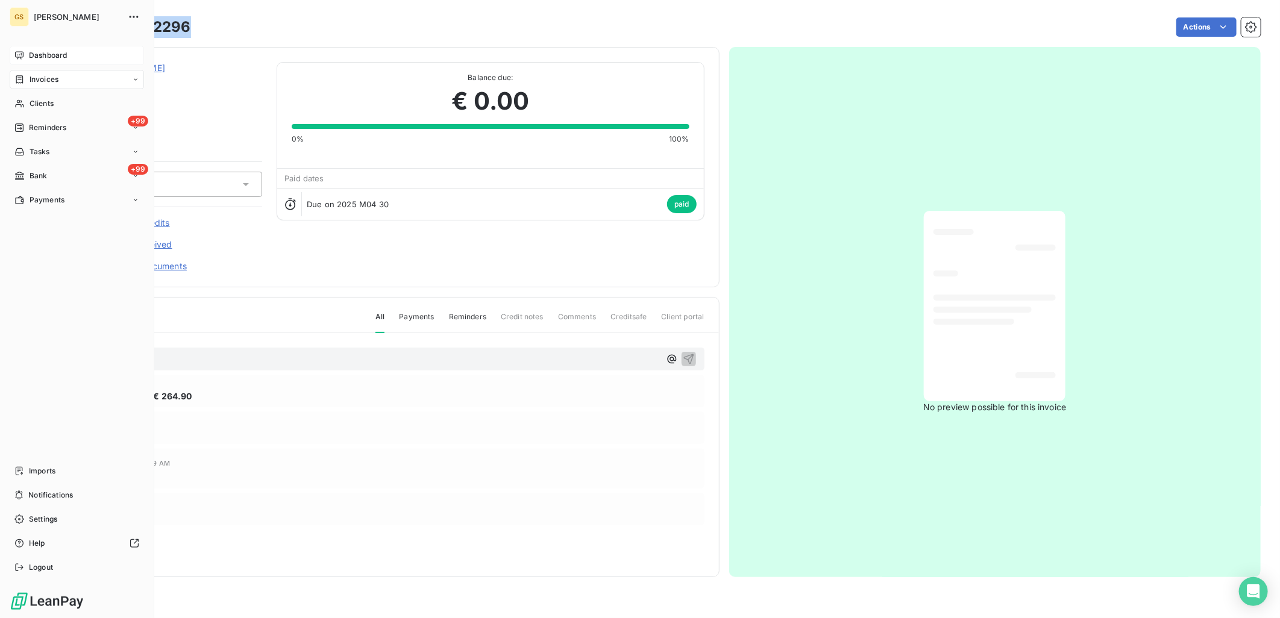
click at [27, 58] on div "Dashboard" at bounding box center [77, 55] width 134 height 19
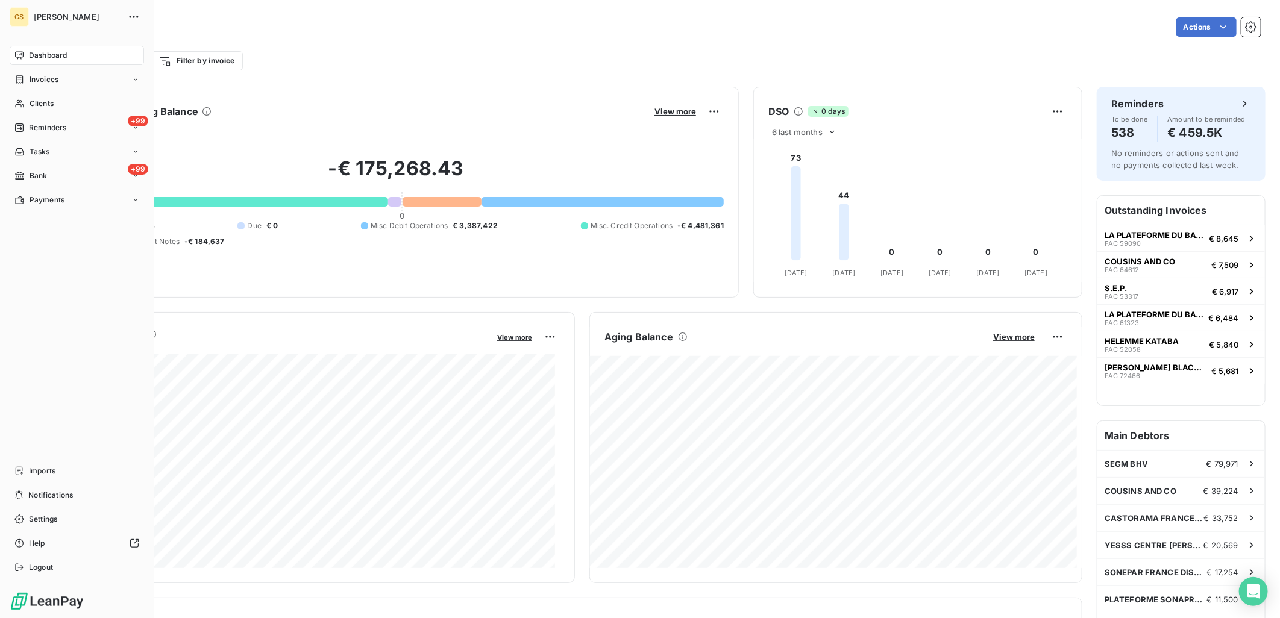
click at [37, 47] on div "Dashboard" at bounding box center [77, 55] width 134 height 19
